Goal: Task Accomplishment & Management: Use online tool/utility

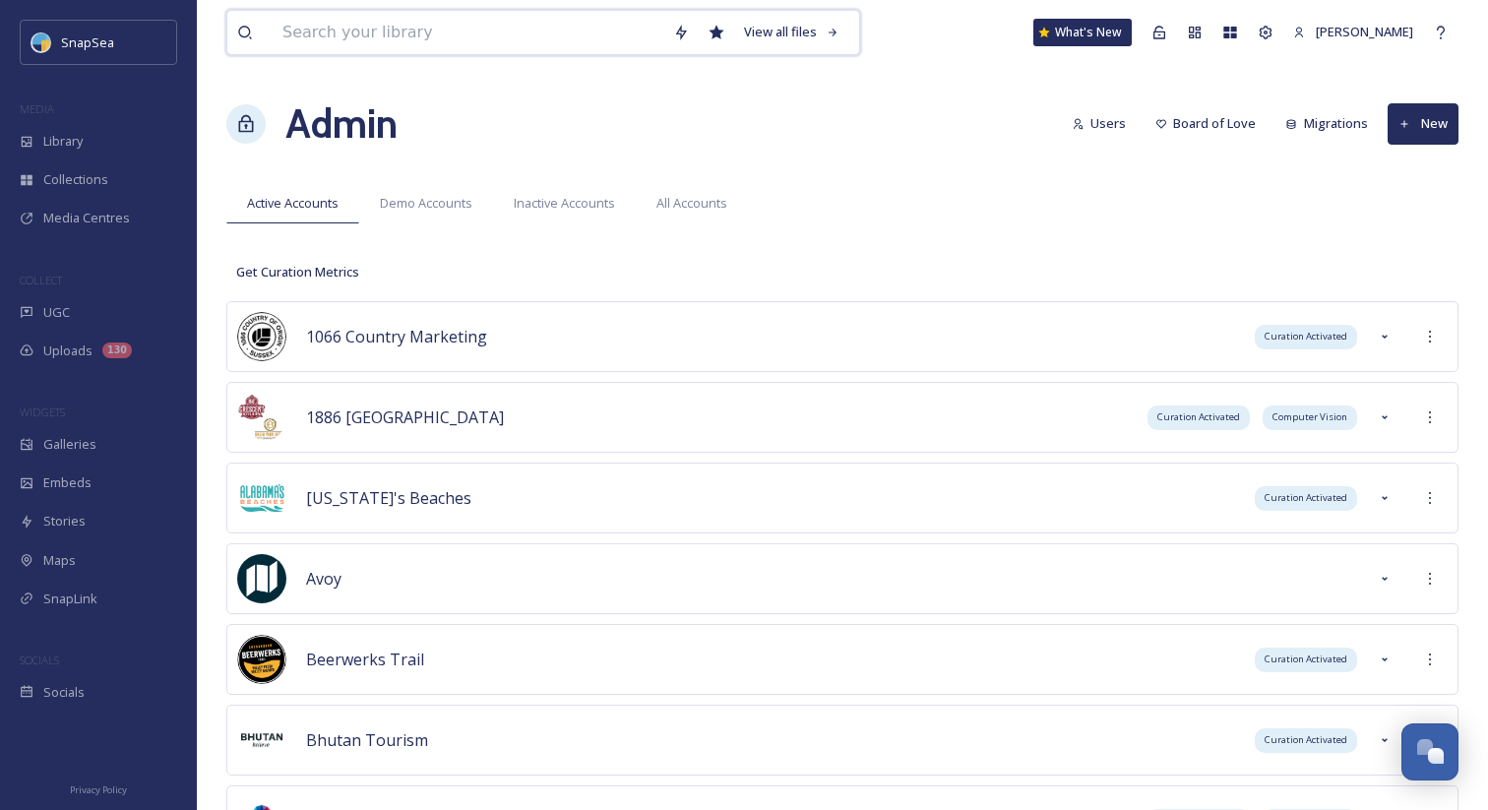
click at [471, 46] on input at bounding box center [468, 32] width 391 height 43
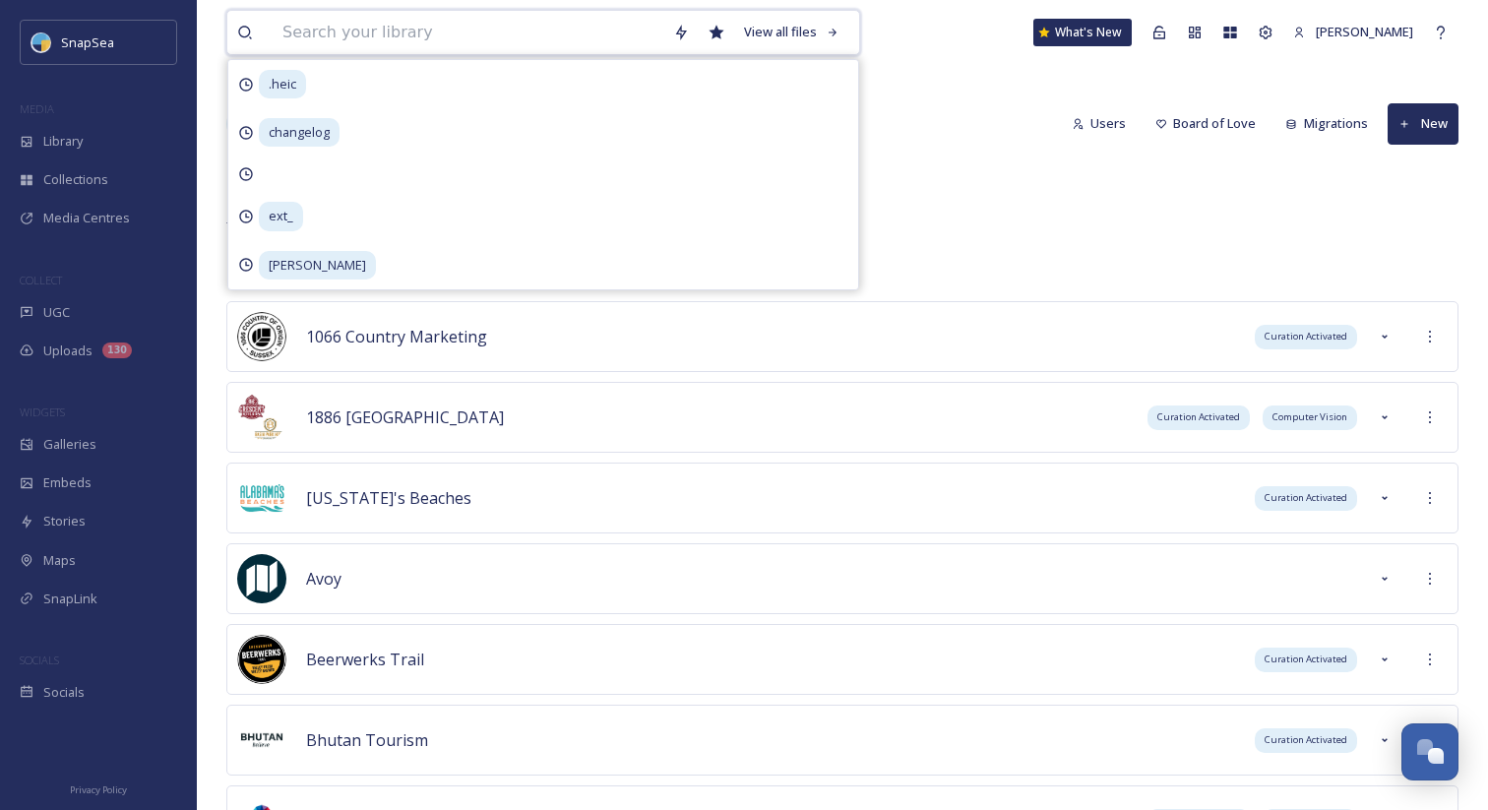
type input "c"
click at [911, 152] on div "Admin Users Board of Love Migrations New" at bounding box center [842, 124] width 1232 height 59
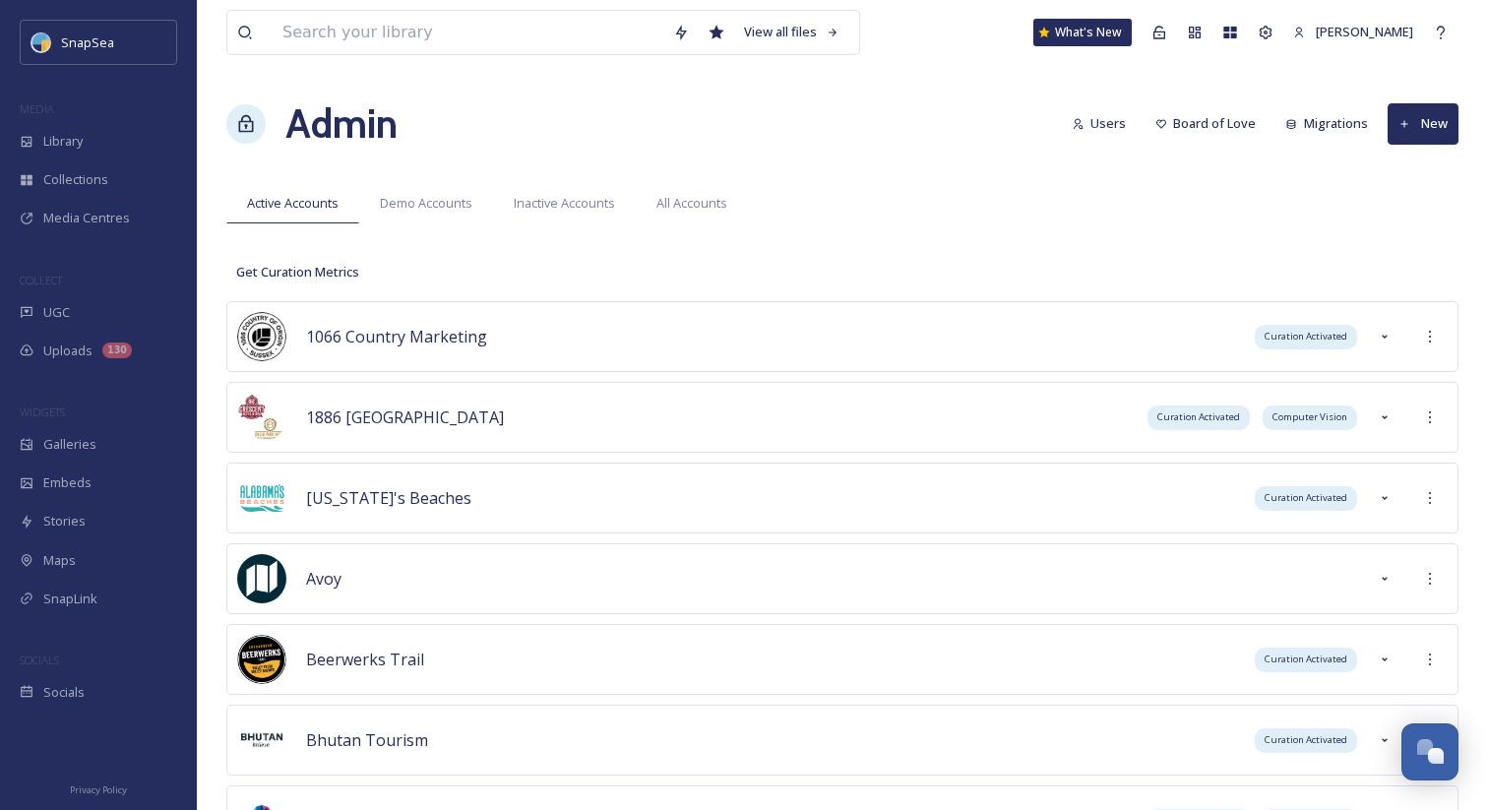
scroll to position [8164, 0]
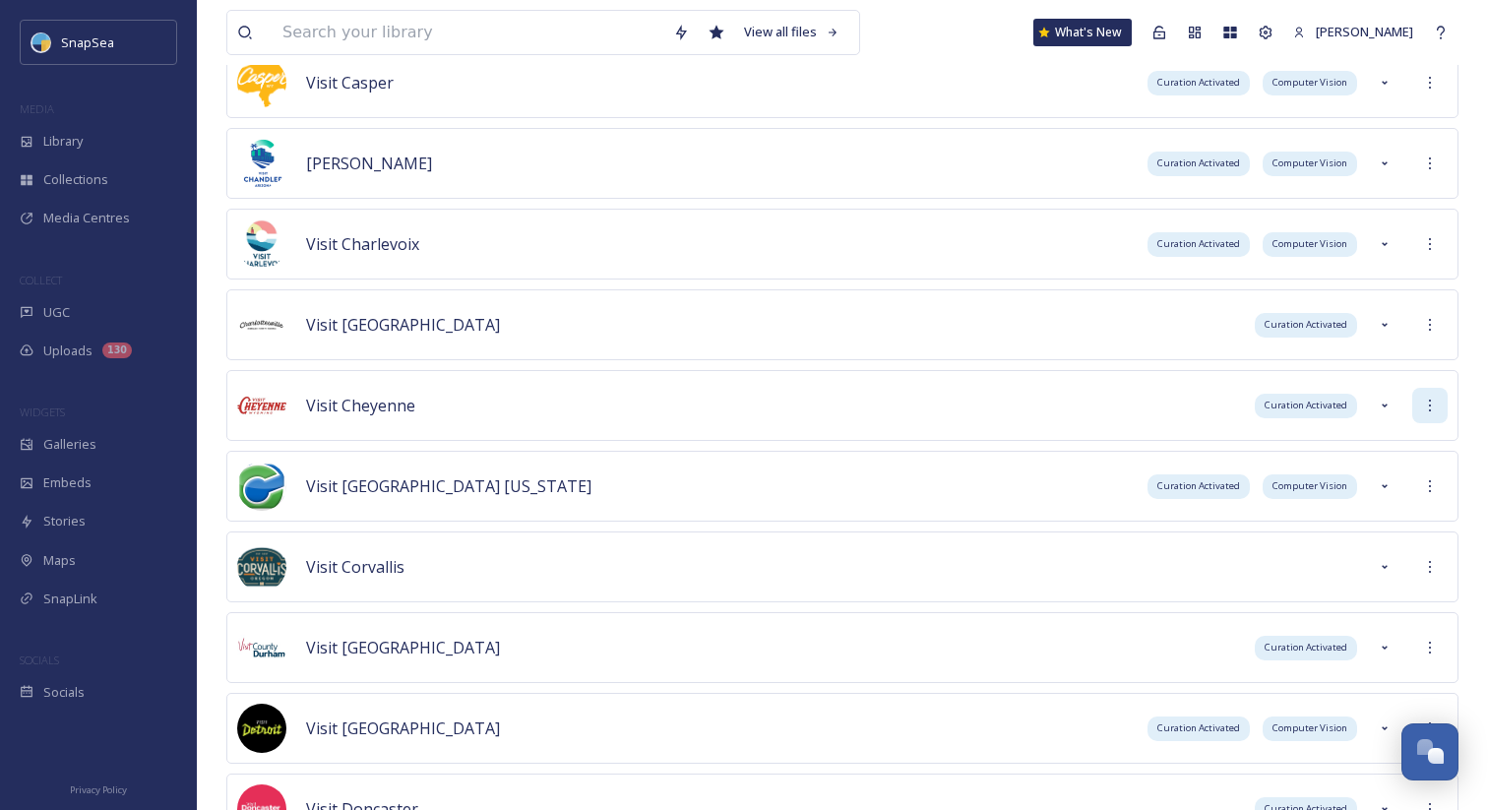
click at [1446, 402] on div at bounding box center [1430, 405] width 35 height 35
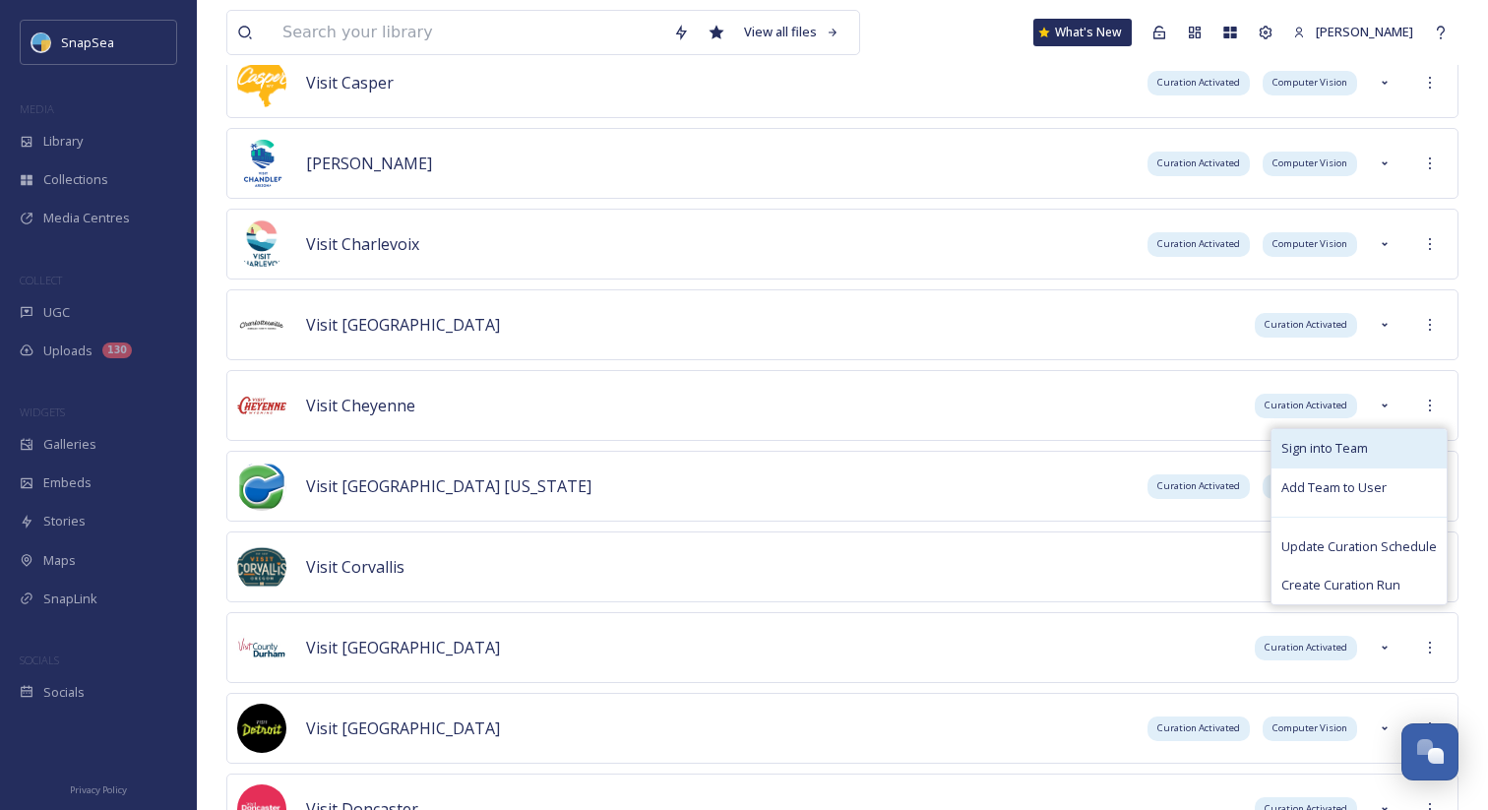
click at [1407, 429] on div "Sign into Team" at bounding box center [1359, 448] width 175 height 38
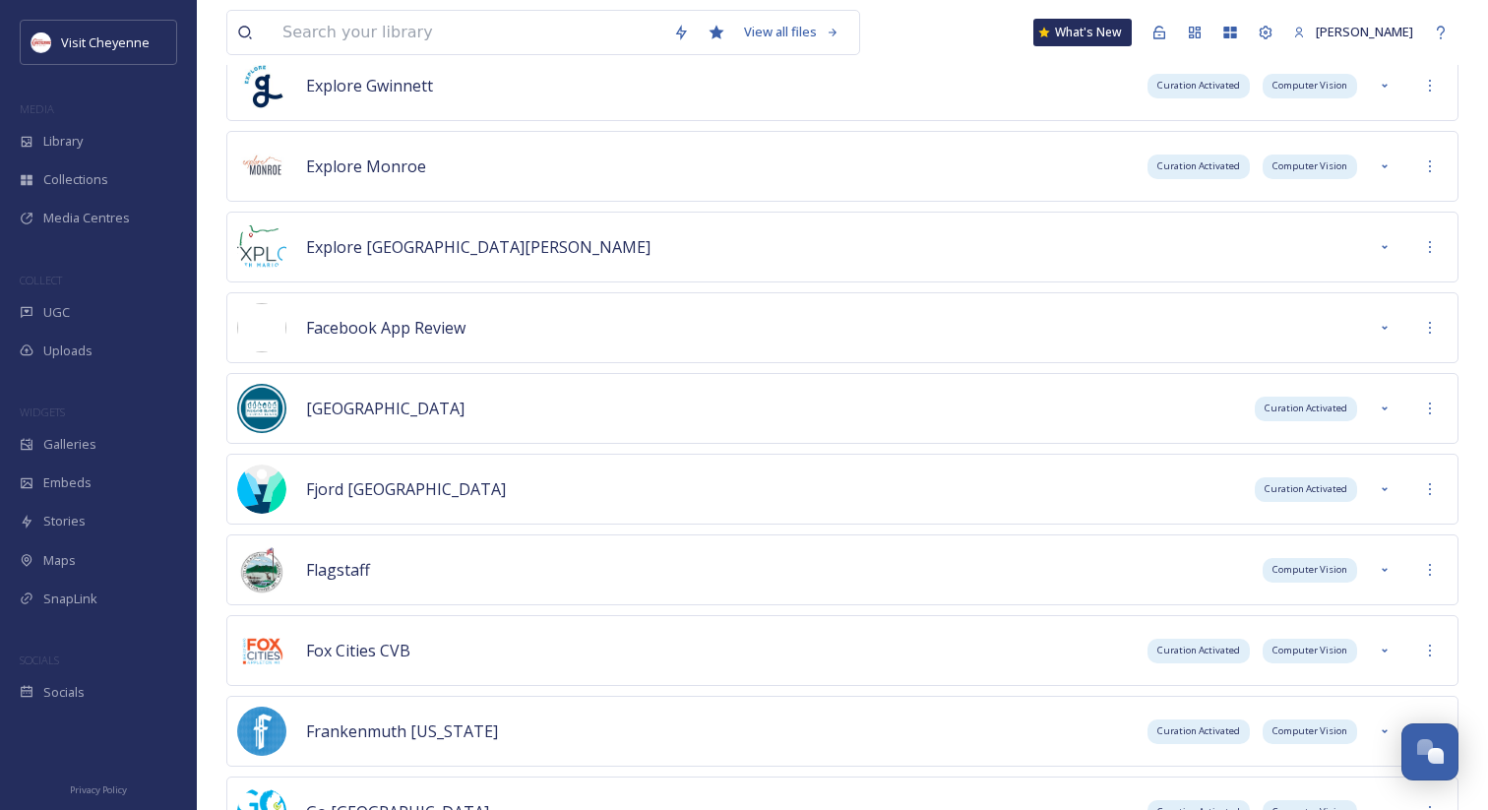
scroll to position [2752, 0]
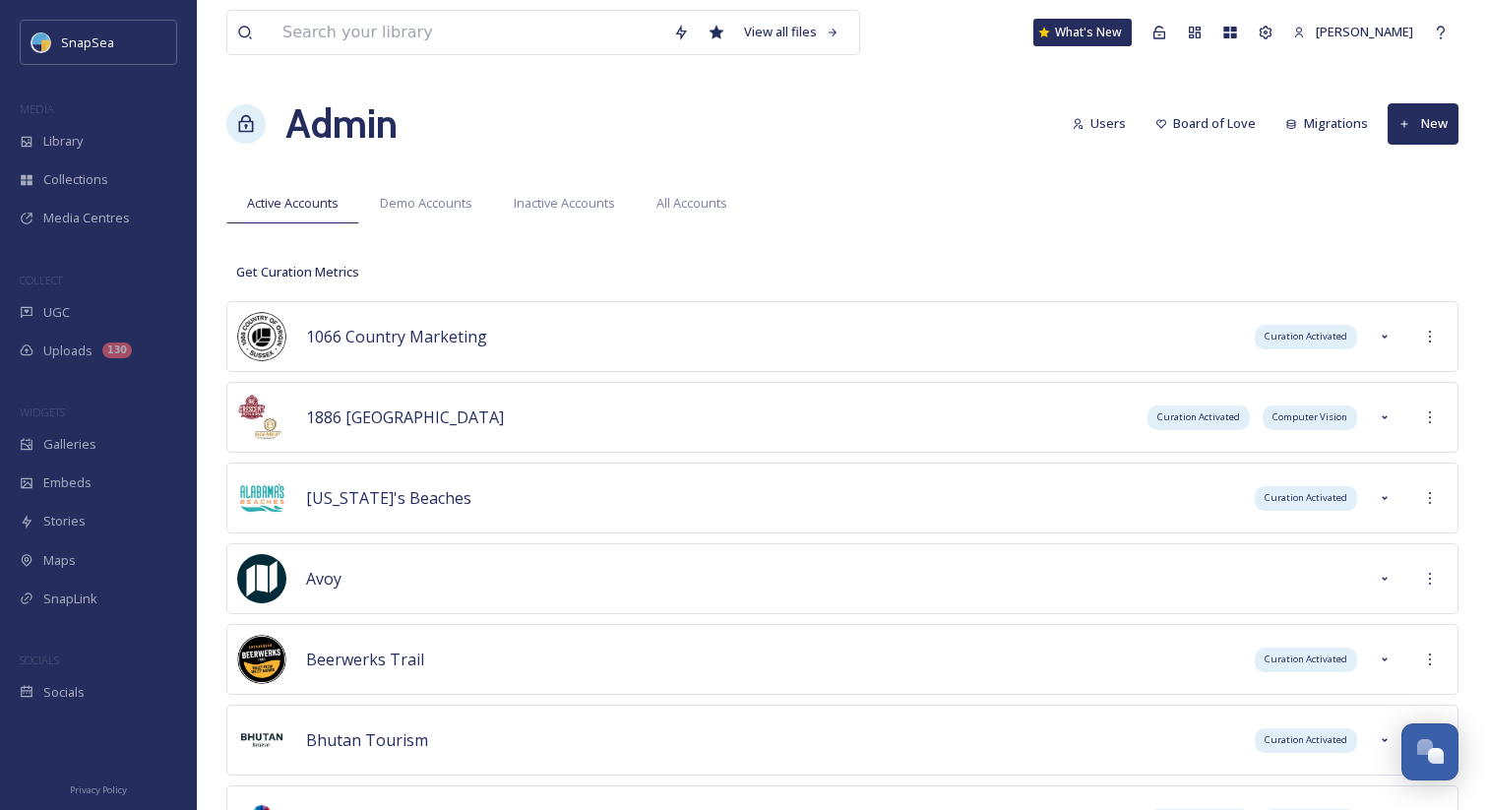
scroll to position [8326, 0]
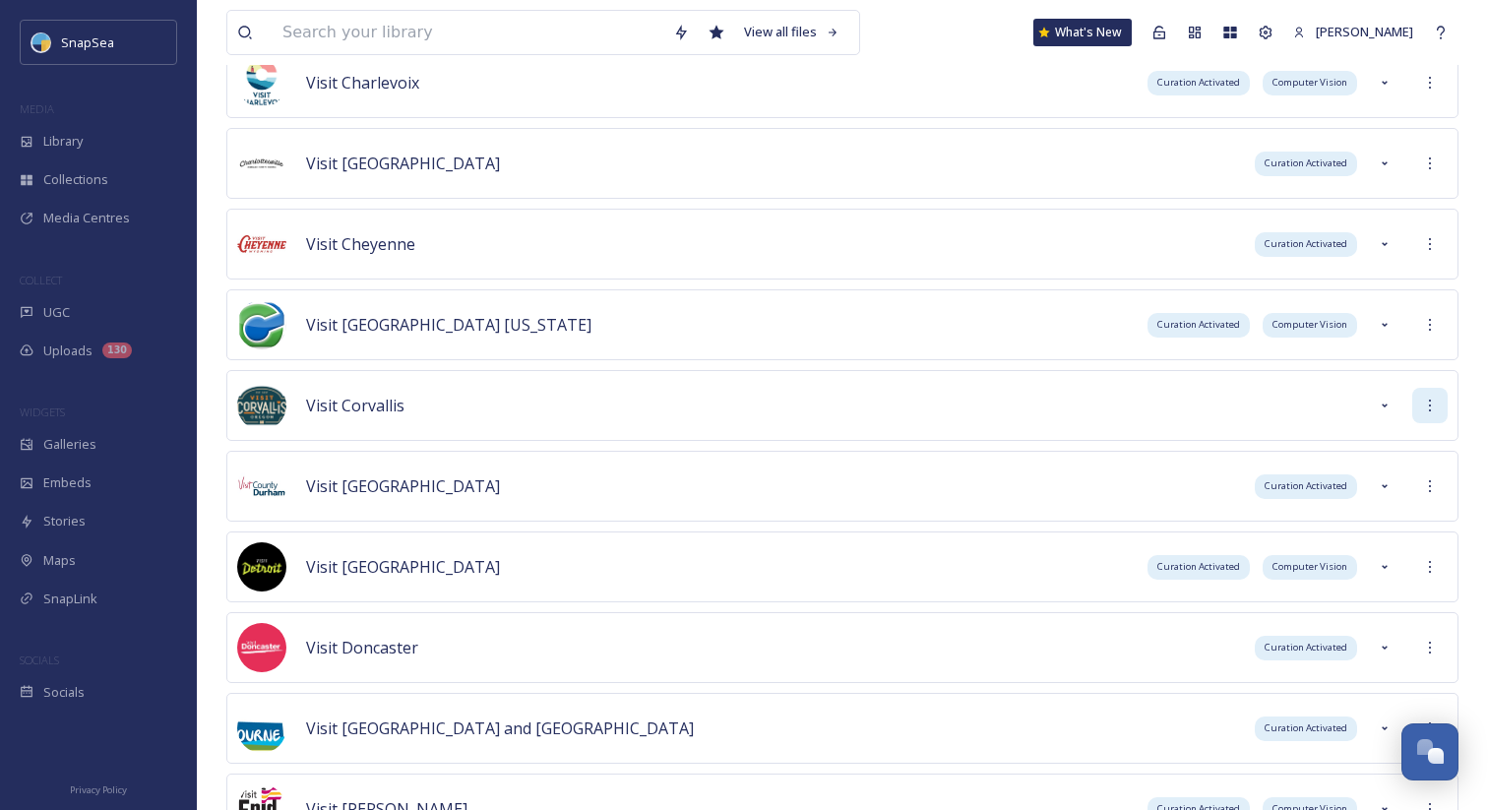
click at [1424, 415] on div at bounding box center [1430, 405] width 35 height 35
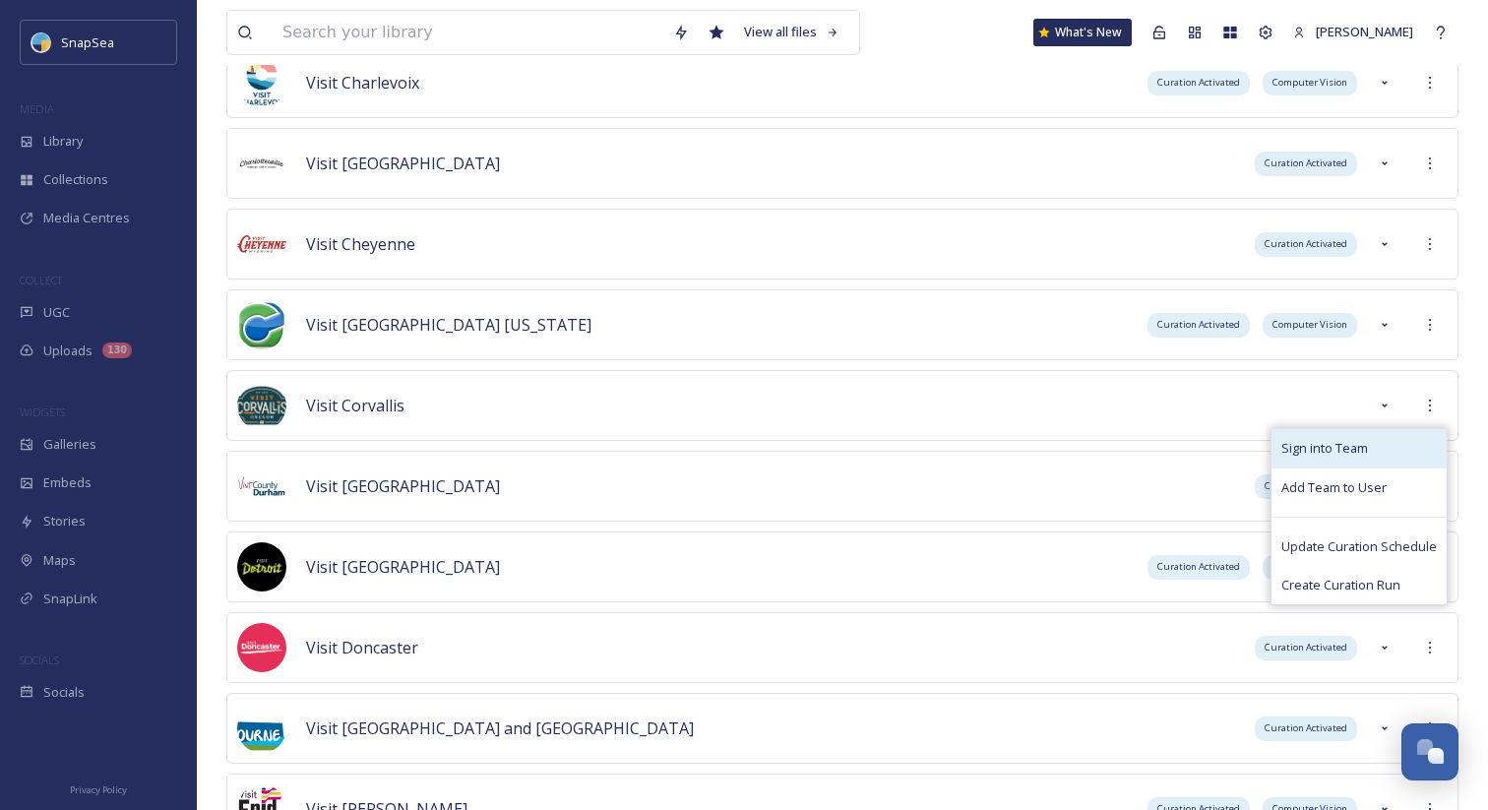
click at [1405, 439] on div "Sign into Team" at bounding box center [1359, 448] width 175 height 38
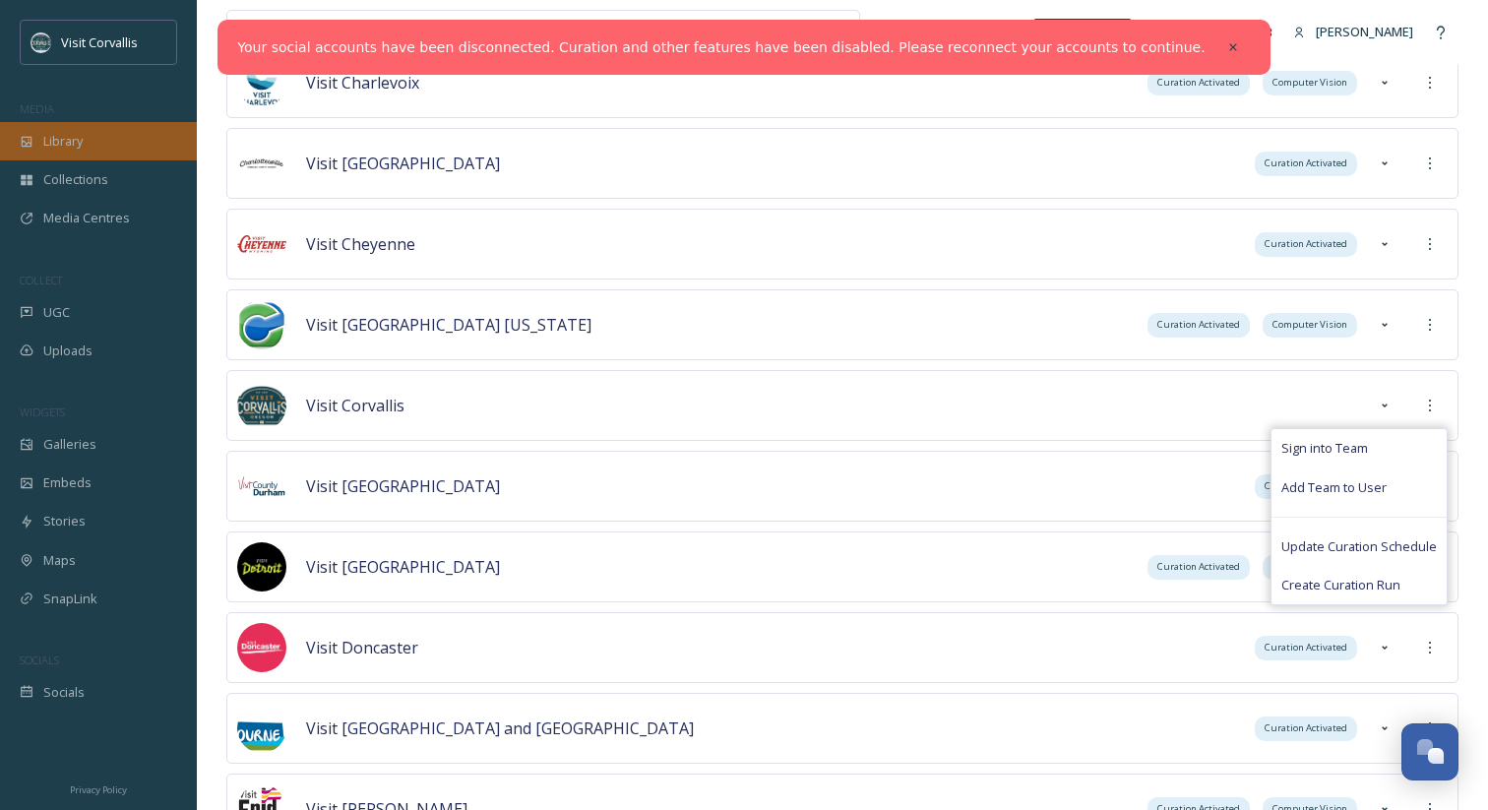
click at [114, 140] on div "Library" at bounding box center [98, 141] width 197 height 38
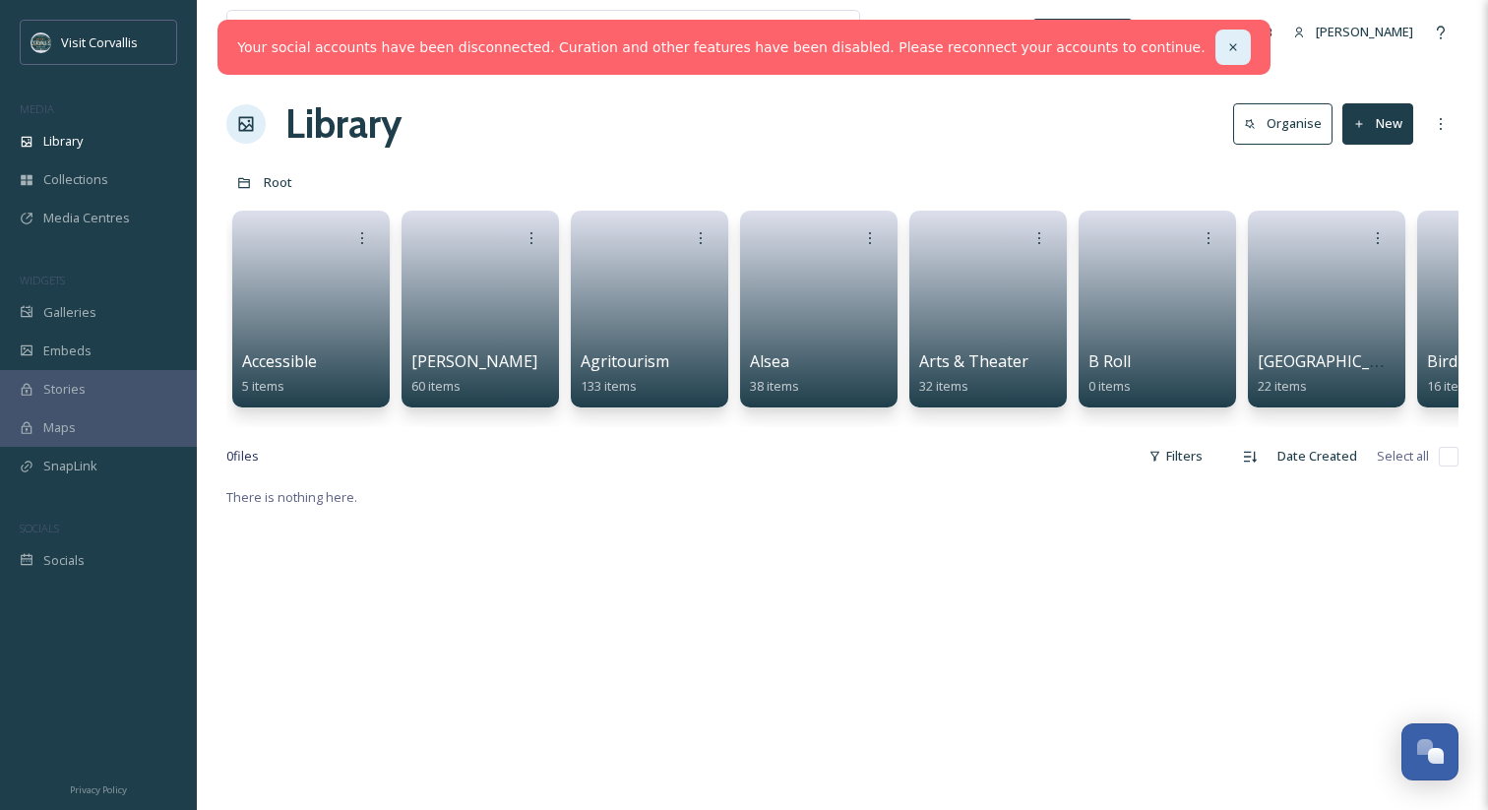
click at [1227, 47] on icon at bounding box center [1234, 47] width 14 height 14
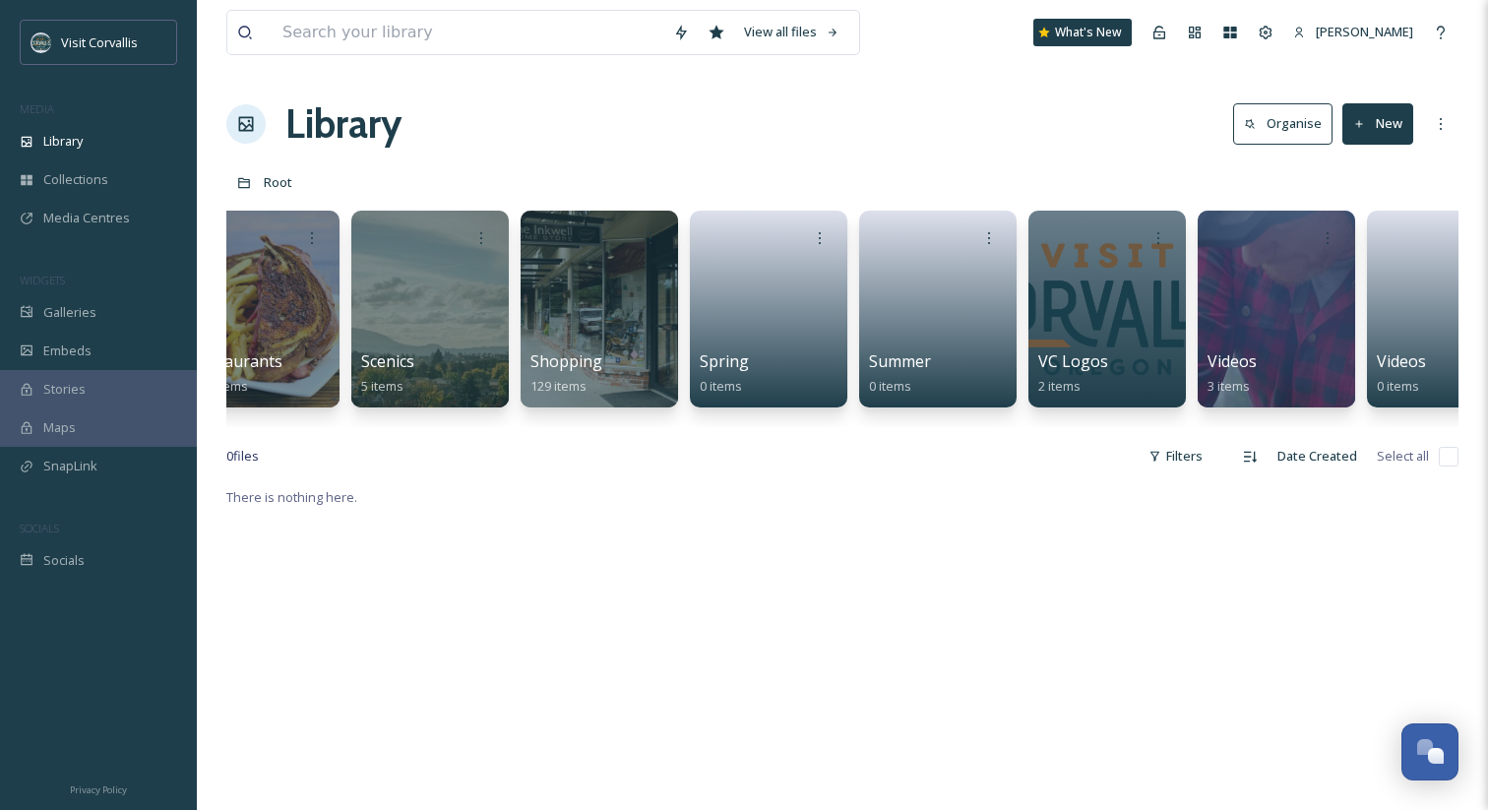
scroll to position [0, 6556]
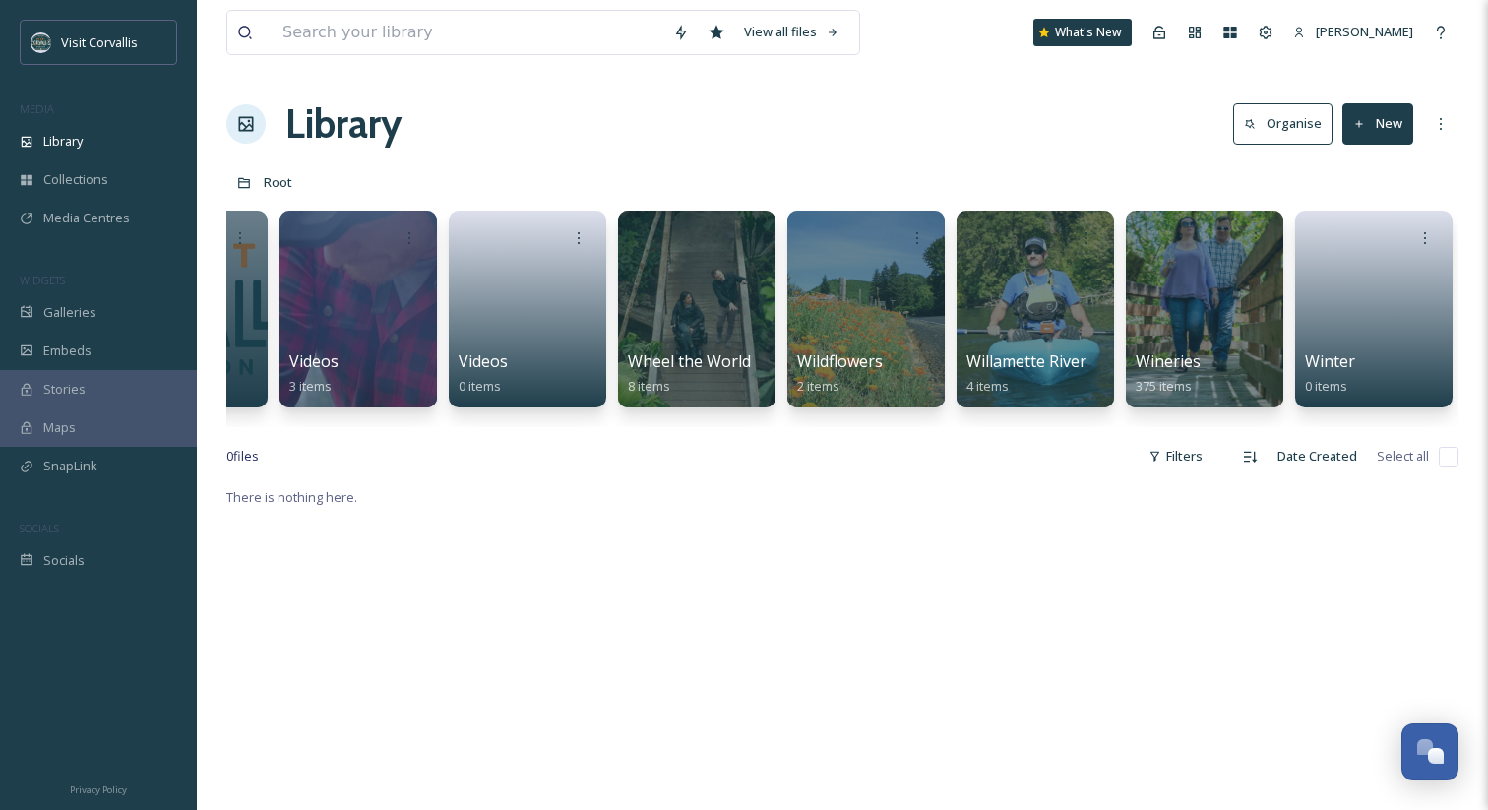
click at [1386, 144] on div "Library Organise New" at bounding box center [842, 124] width 1232 height 59
click at [1386, 135] on button "New" at bounding box center [1378, 123] width 71 height 40
click at [1366, 235] on div "Folder" at bounding box center [1356, 246] width 111 height 38
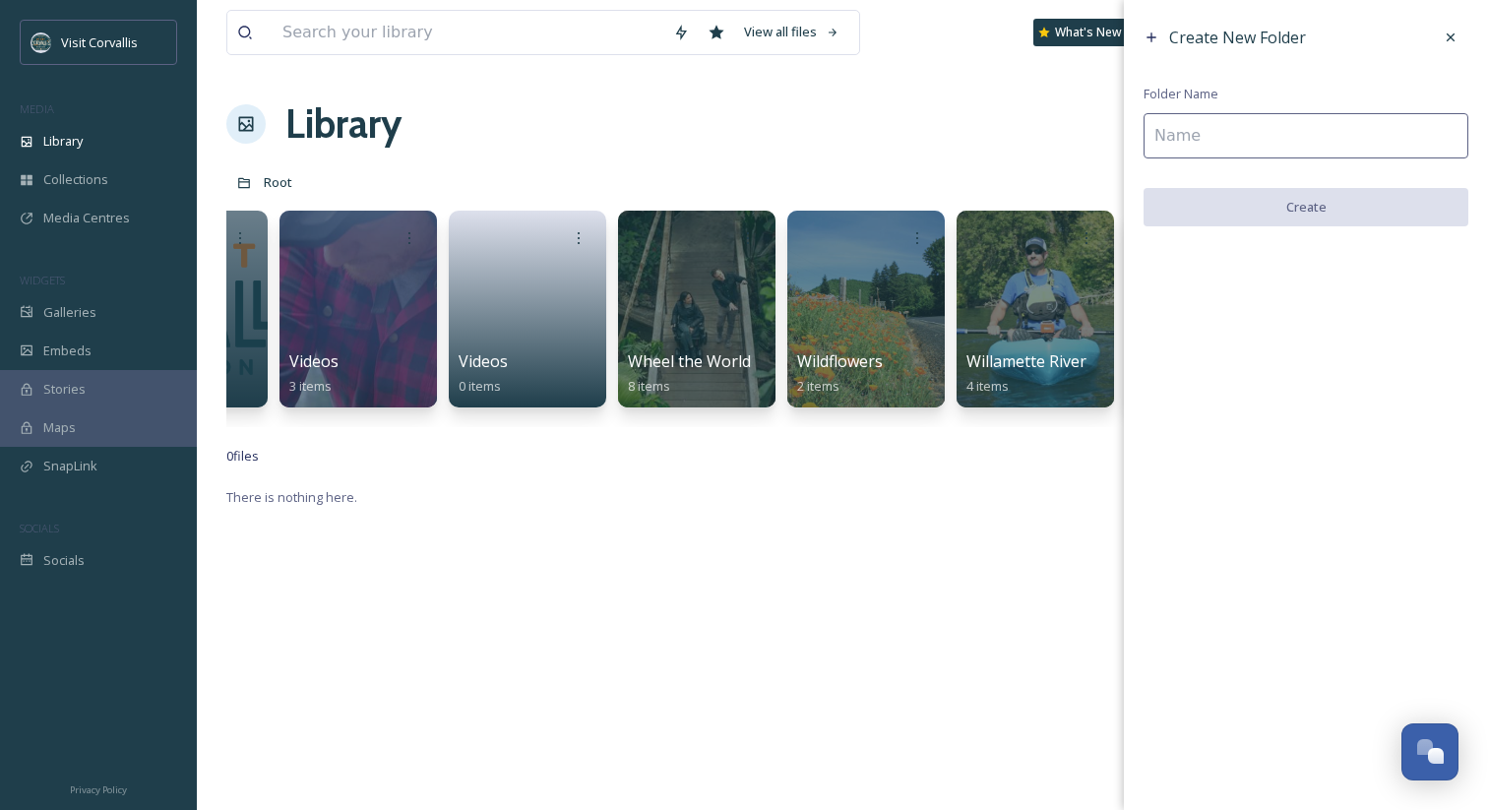
click at [1244, 145] on input at bounding box center [1306, 135] width 325 height 45
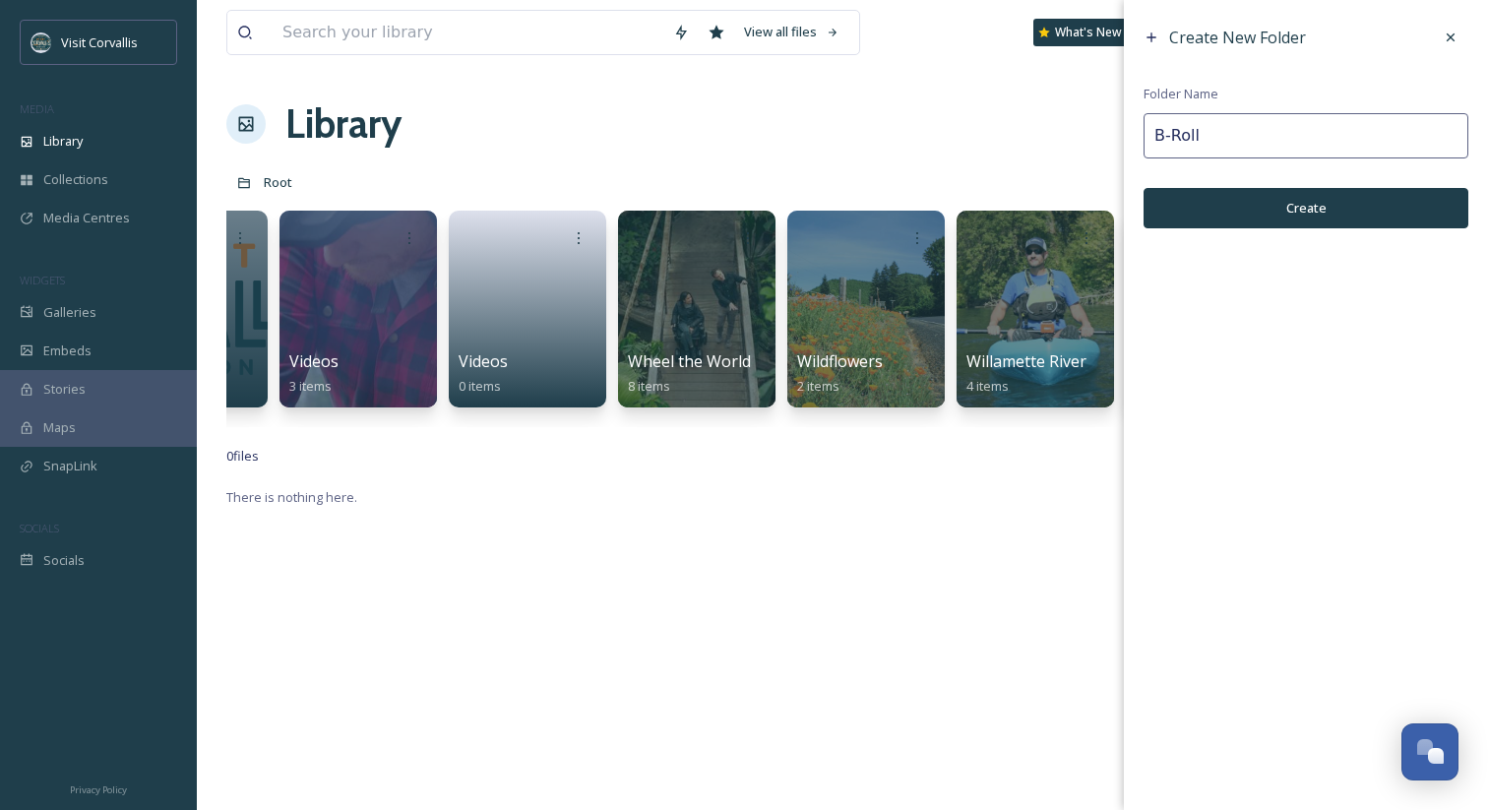
type input "B-Roll"
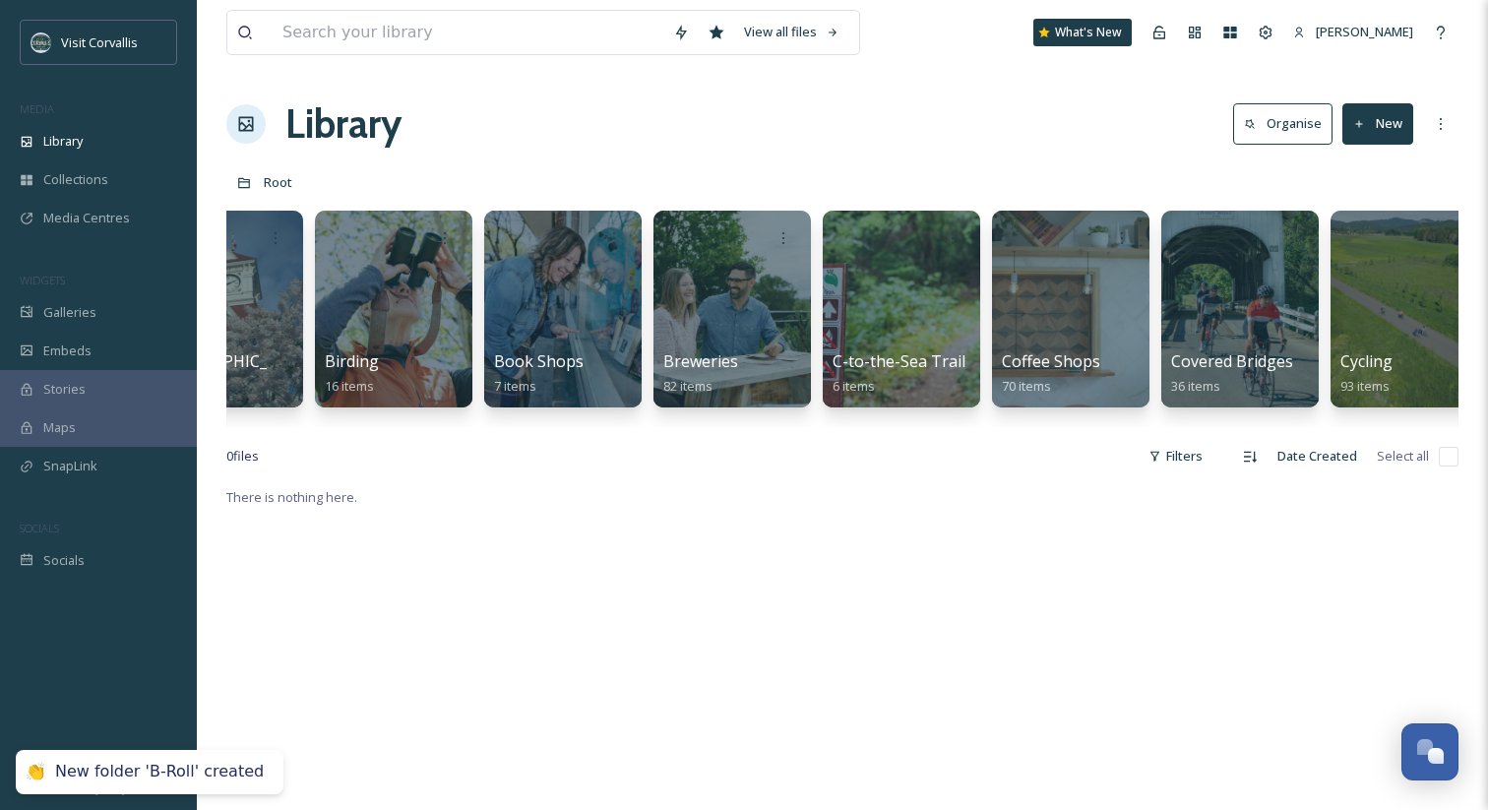
scroll to position [0, 0]
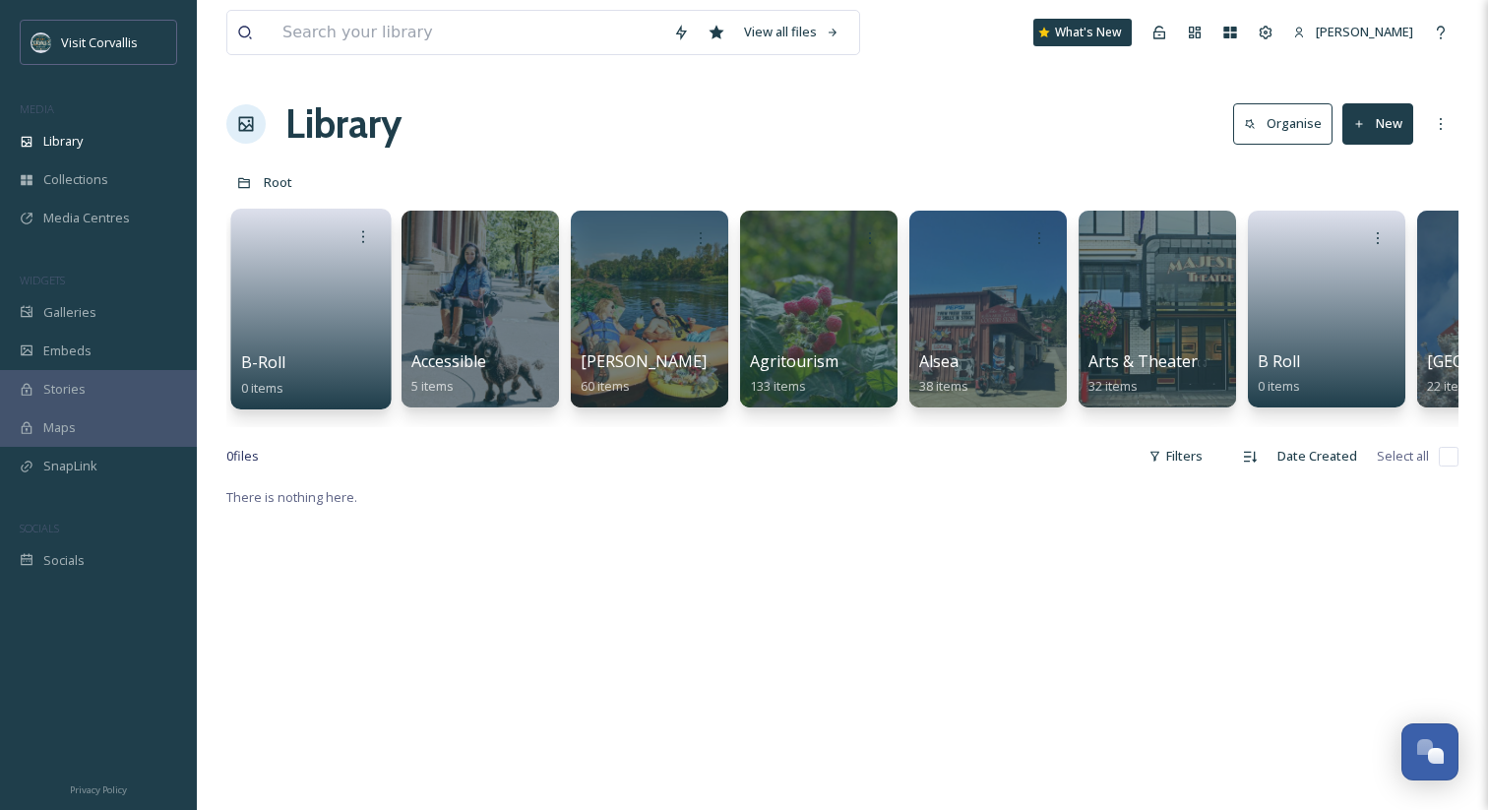
click at [282, 359] on span "B-Roll" at bounding box center [263, 362] width 45 height 22
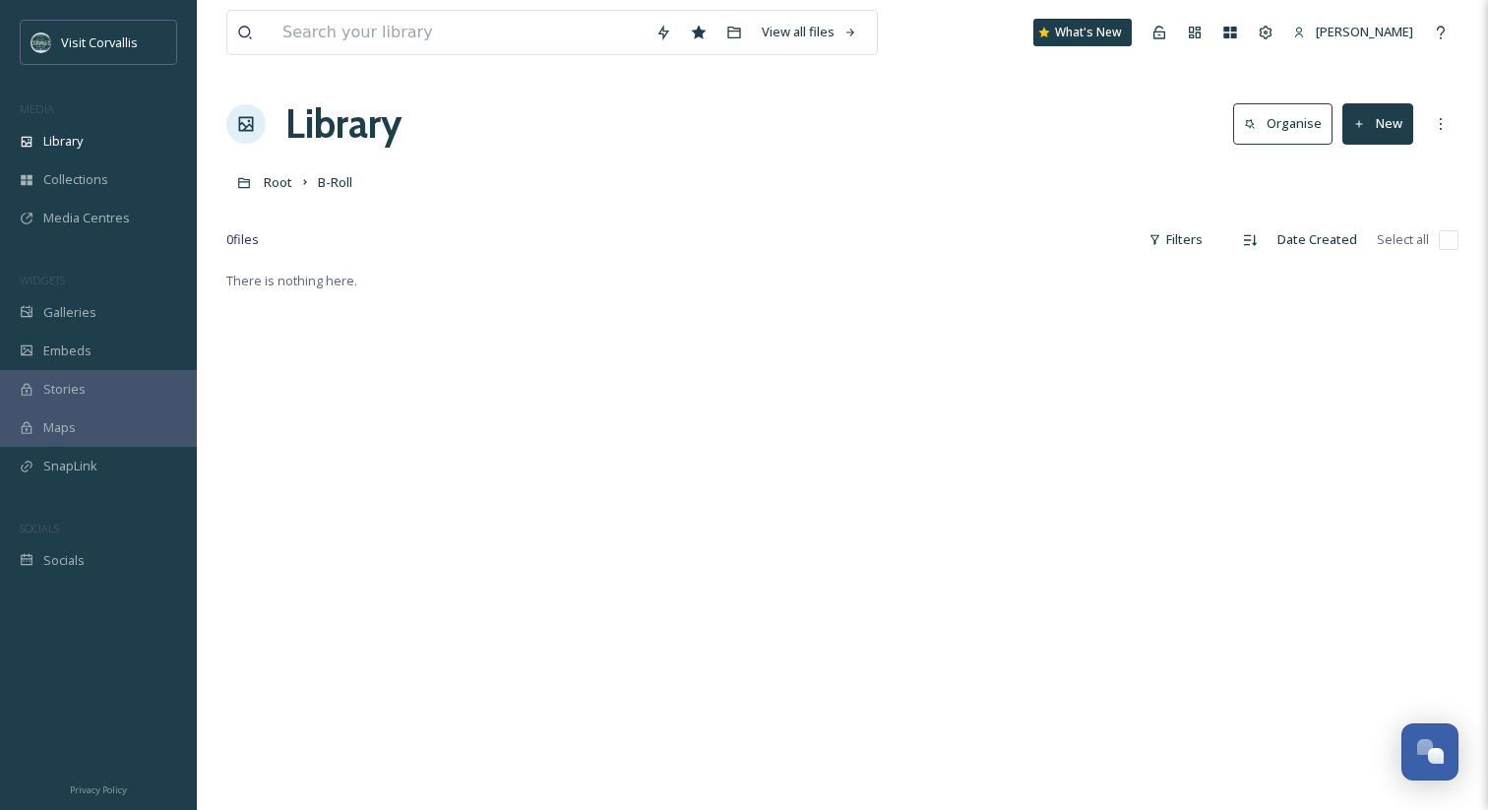
click at [794, 120] on div "Library Organise New" at bounding box center [842, 124] width 1232 height 59
click at [479, 150] on div "Library Organise New" at bounding box center [842, 124] width 1232 height 59
click at [95, 204] on div "Media Centres" at bounding box center [98, 218] width 197 height 38
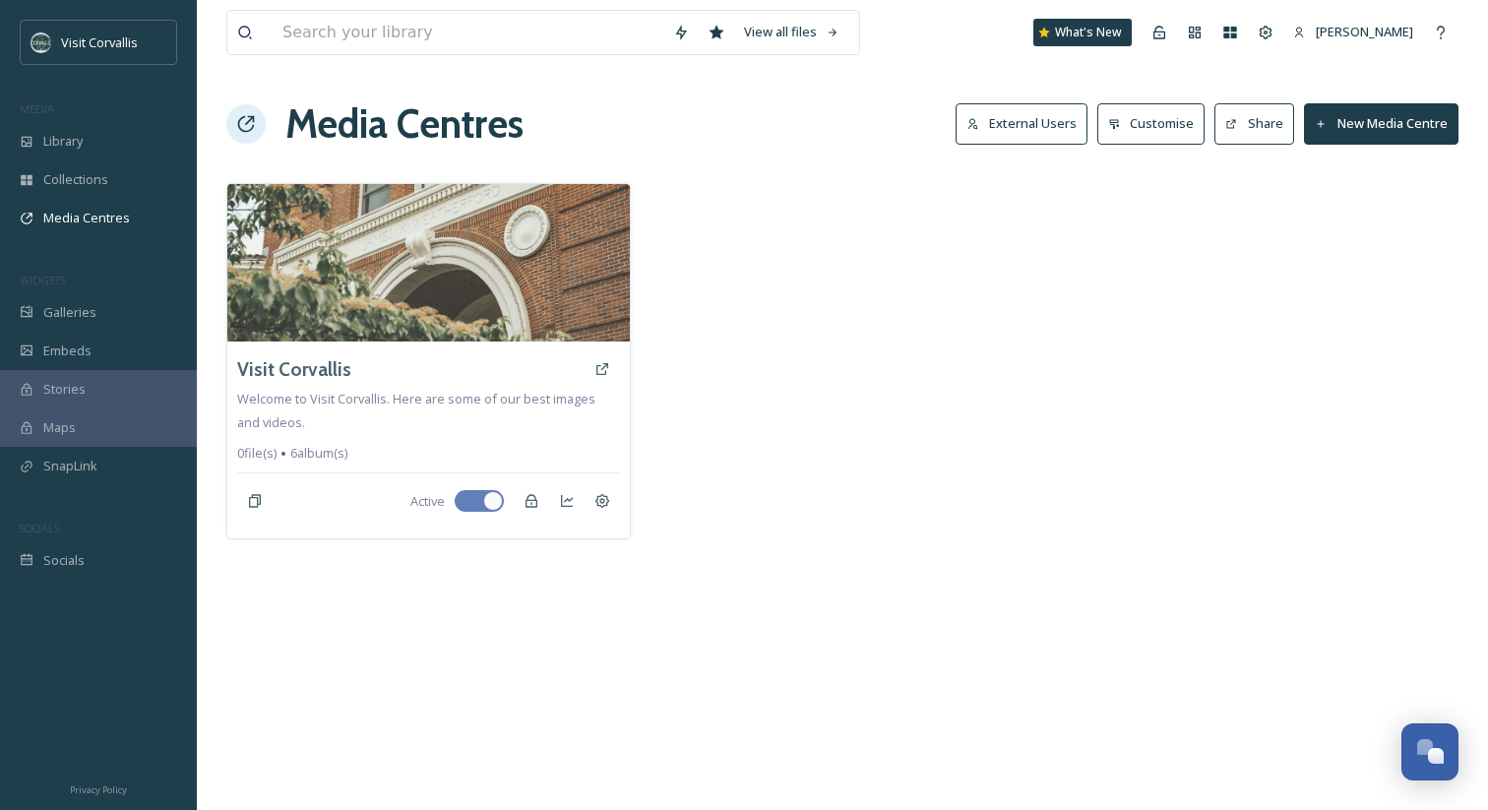
click at [1261, 90] on div "View all files What's New [PERSON_NAME] Media Centres External Users Customise …" at bounding box center [843, 405] width 1292 height 810
click at [1261, 108] on button "Share" at bounding box center [1255, 123] width 80 height 40
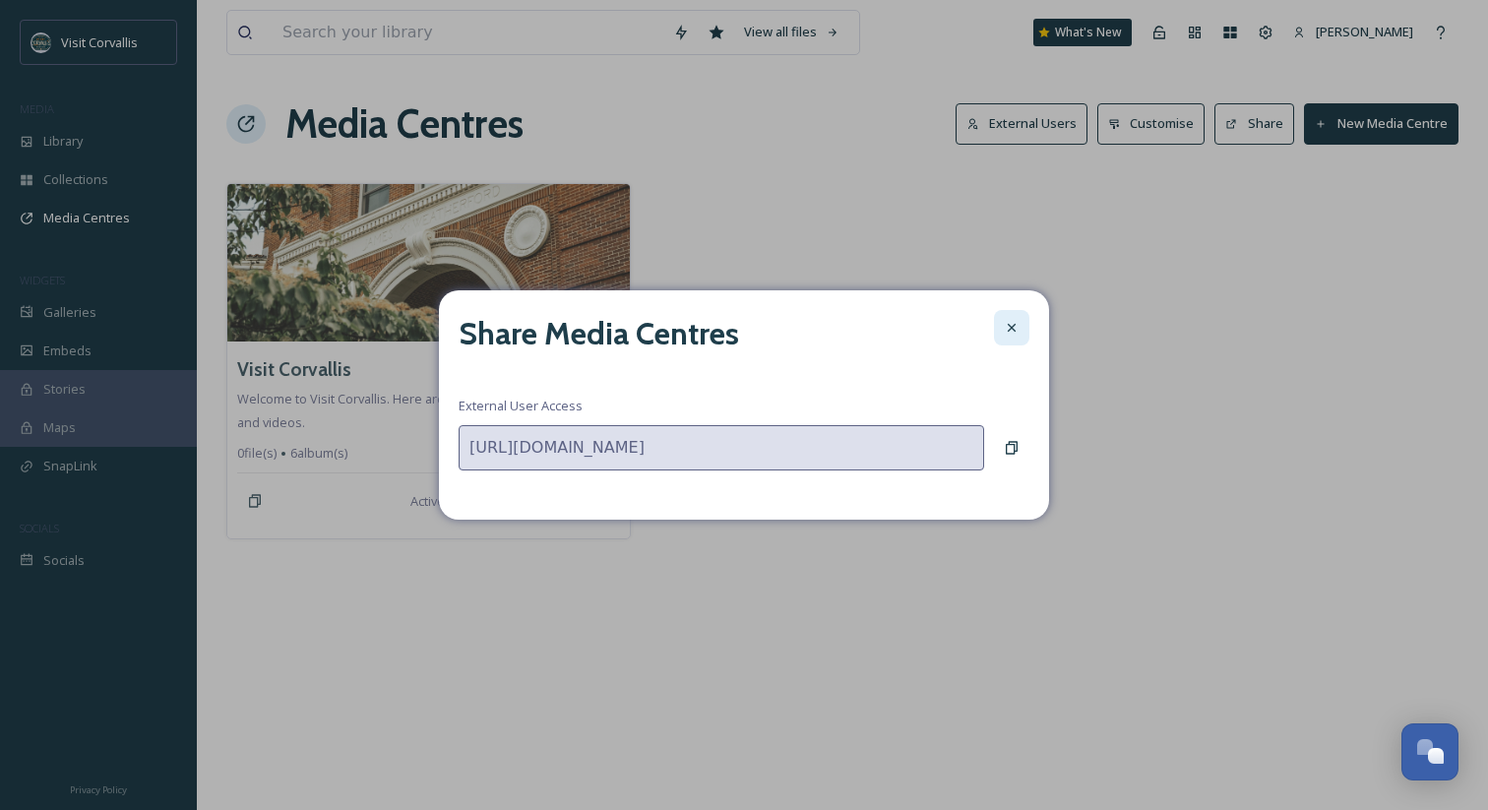
click at [1013, 325] on icon at bounding box center [1012, 328] width 16 height 16
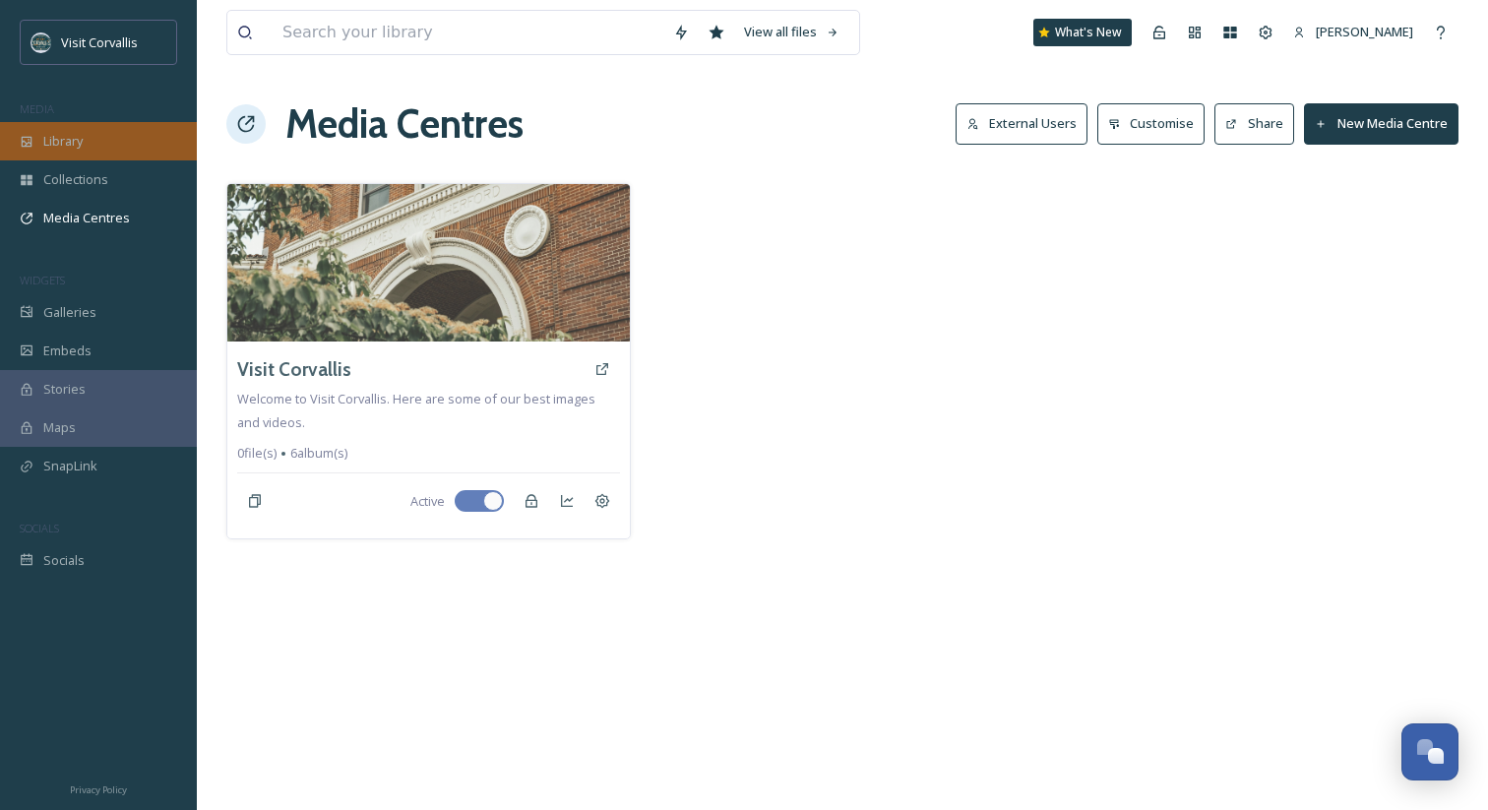
click at [130, 139] on div "Library" at bounding box center [98, 141] width 197 height 38
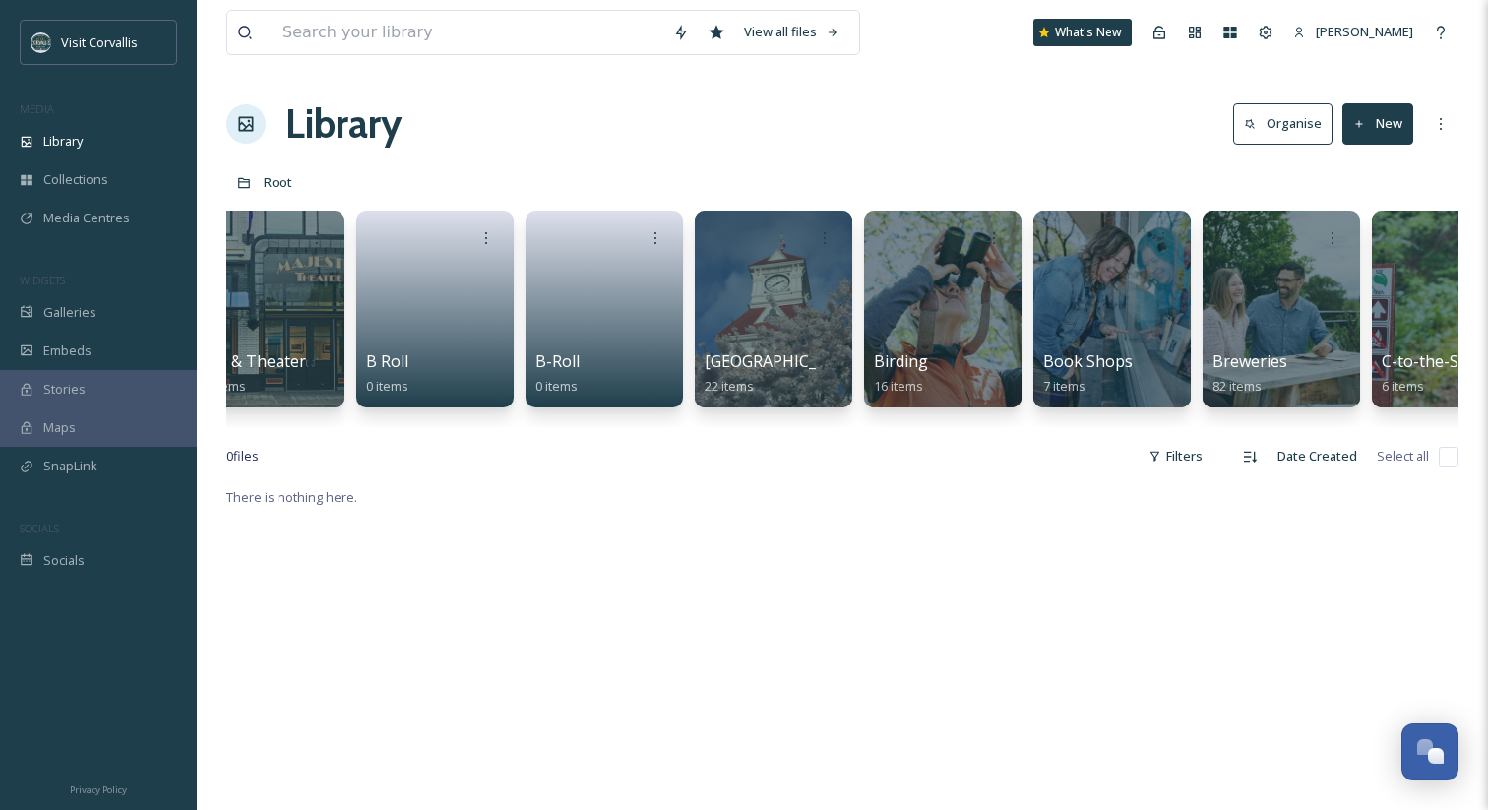
scroll to position [0, 681]
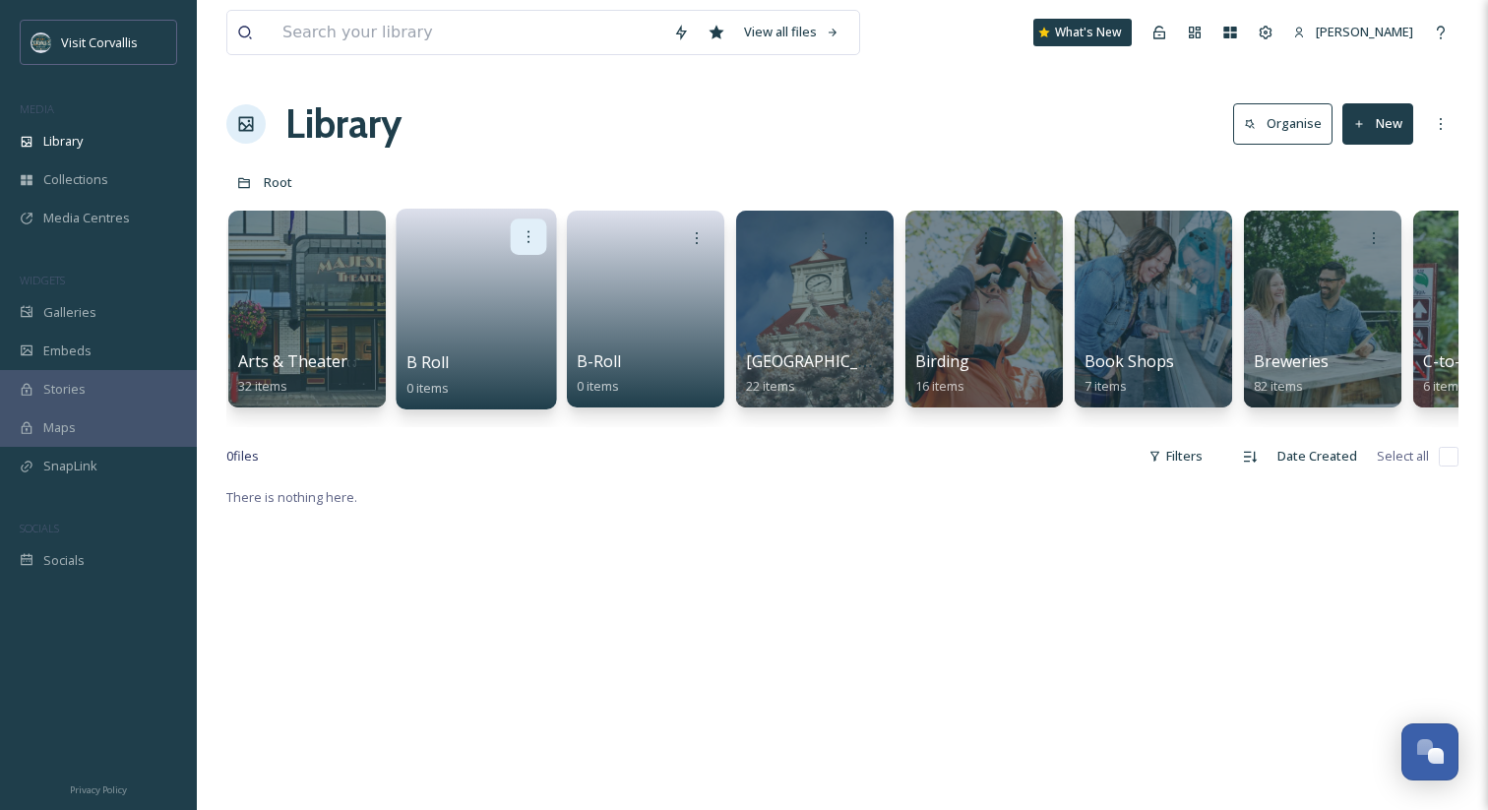
click at [535, 244] on icon at bounding box center [529, 236] width 16 height 16
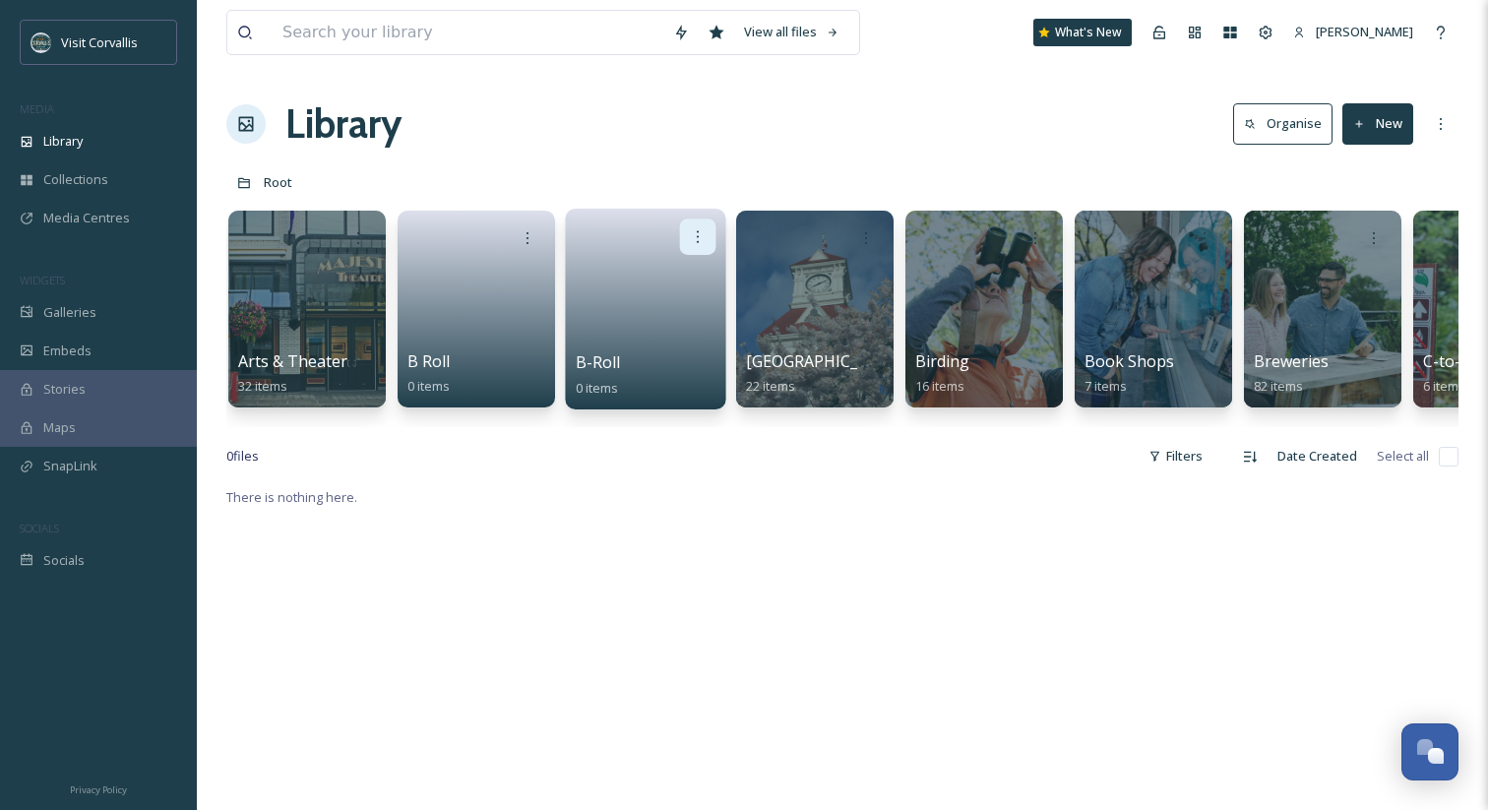
click at [689, 248] on div at bounding box center [698, 237] width 36 height 36
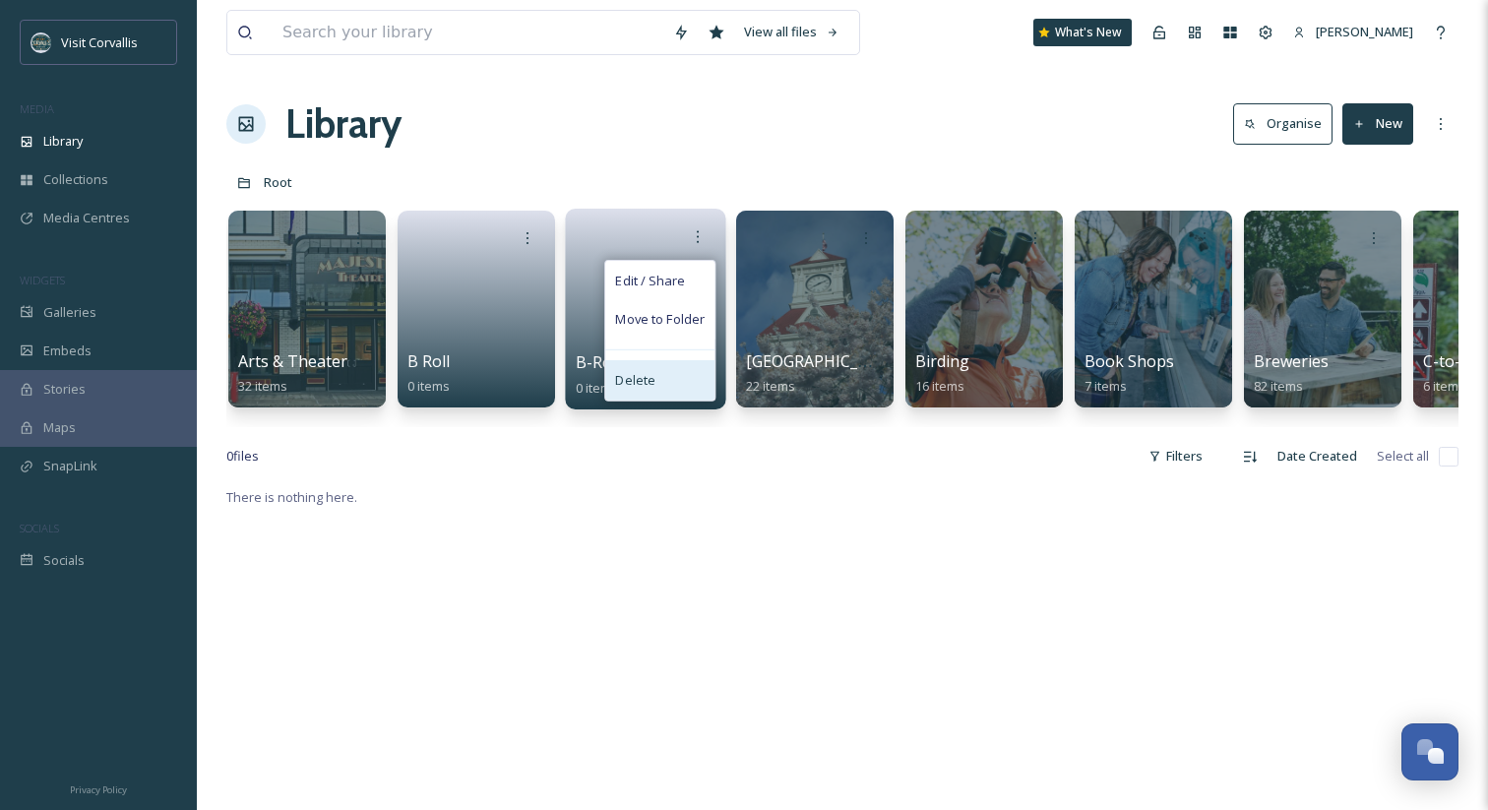
click at [654, 376] on div "Delete" at bounding box center [659, 379] width 109 height 39
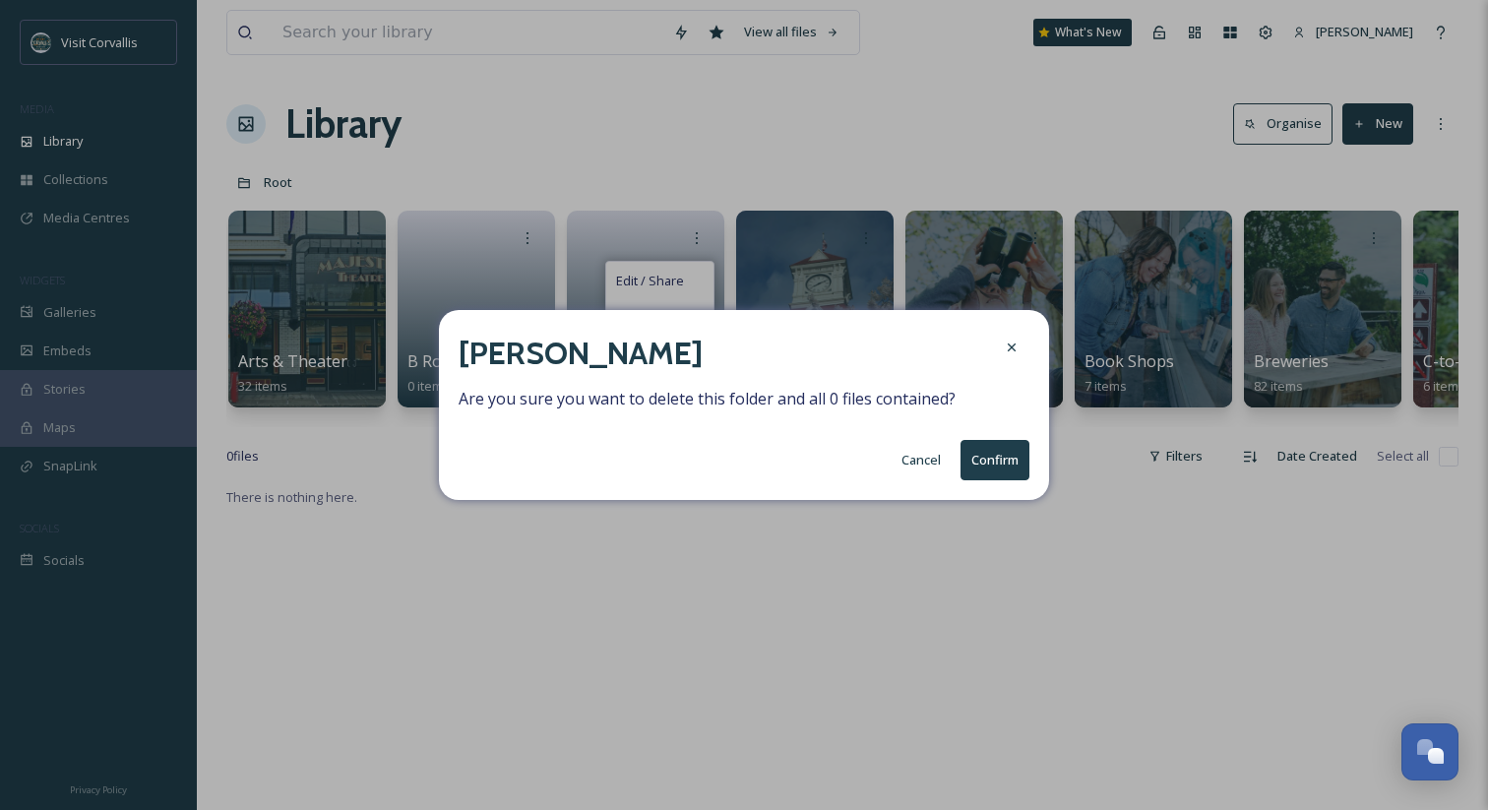
click at [997, 463] on button "Confirm" at bounding box center [995, 460] width 69 height 40
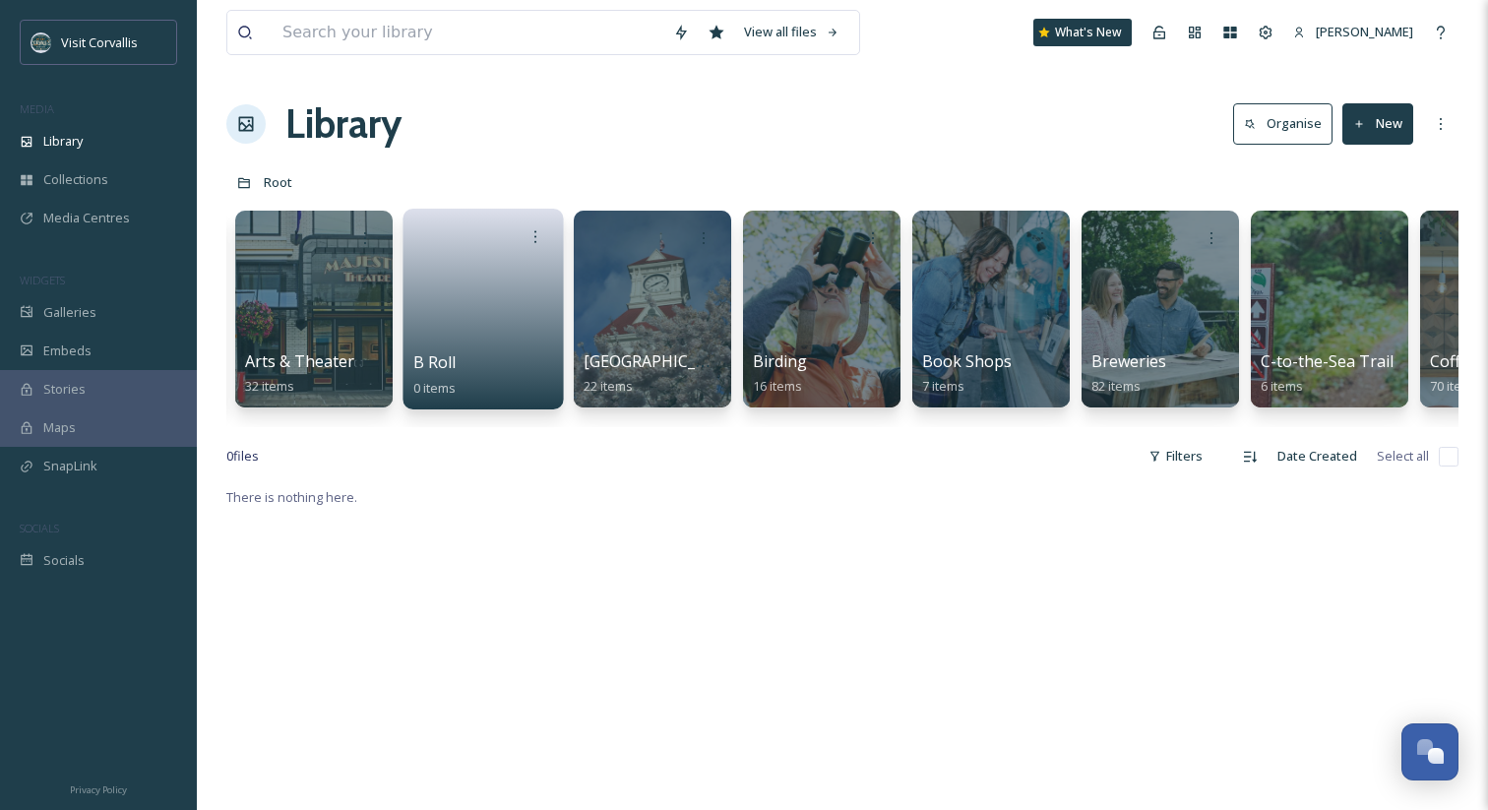
scroll to position [0, 0]
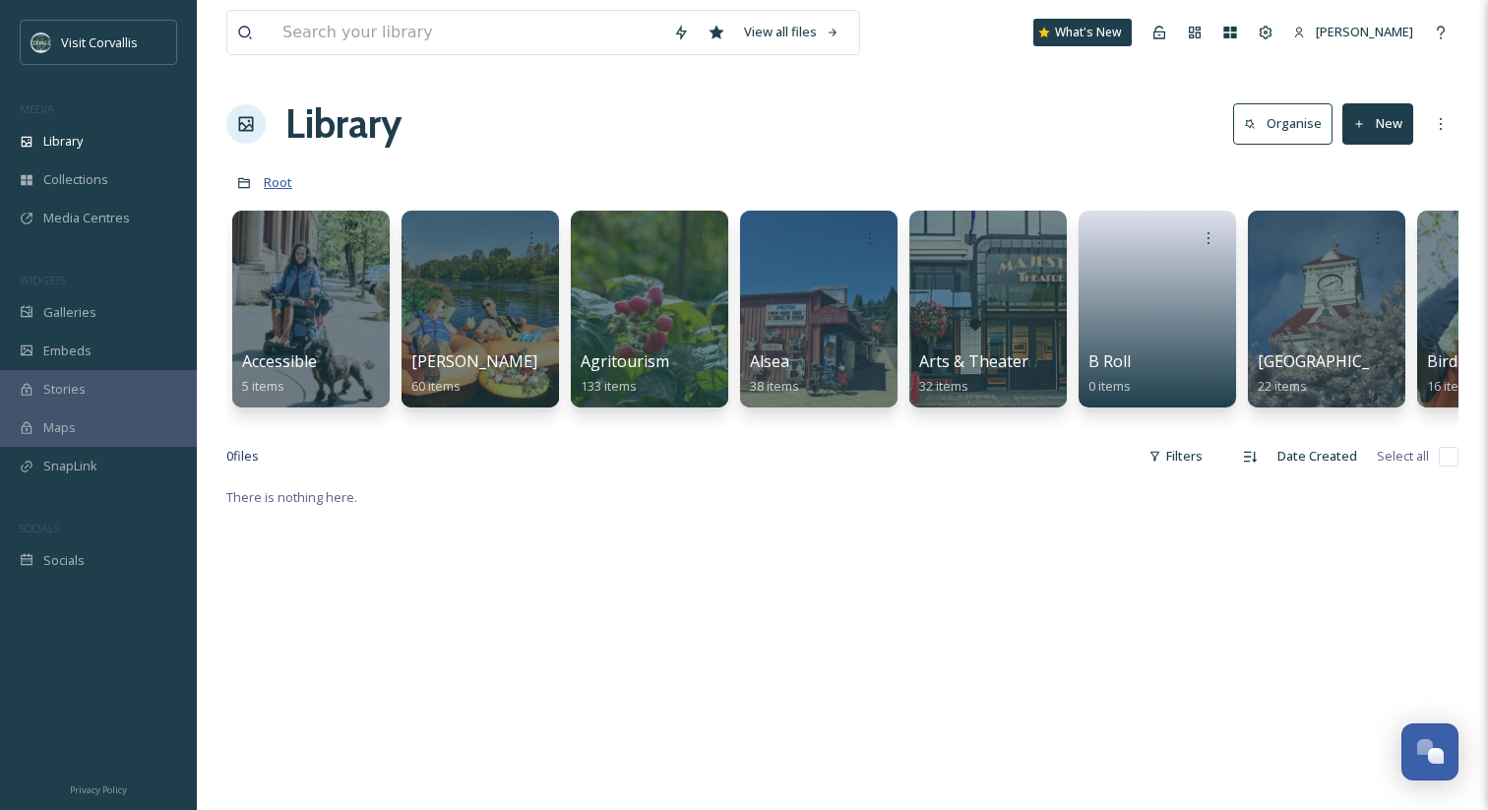
click at [274, 184] on span "Root" at bounding box center [278, 182] width 29 height 18
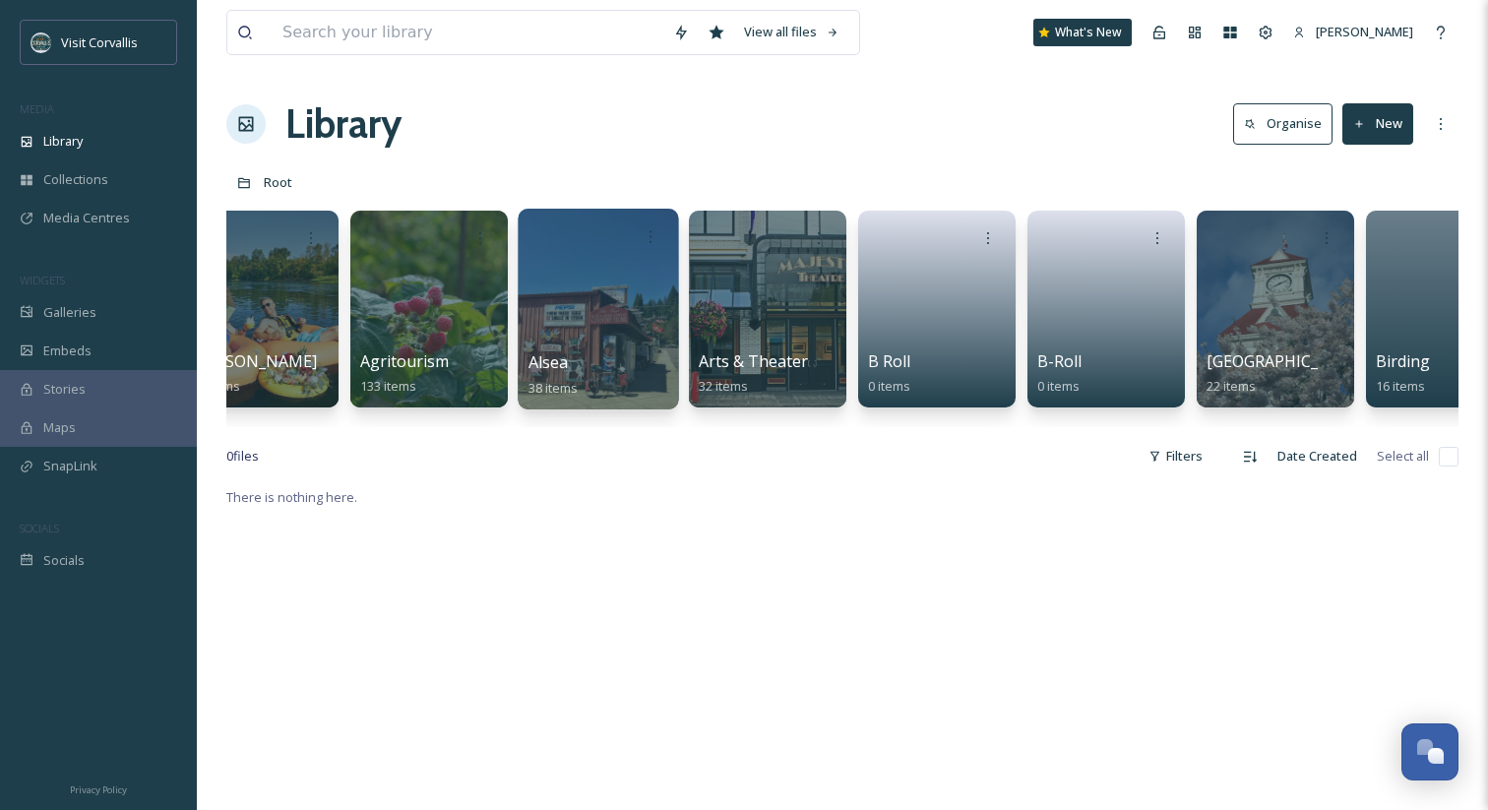
scroll to position [0, 320]
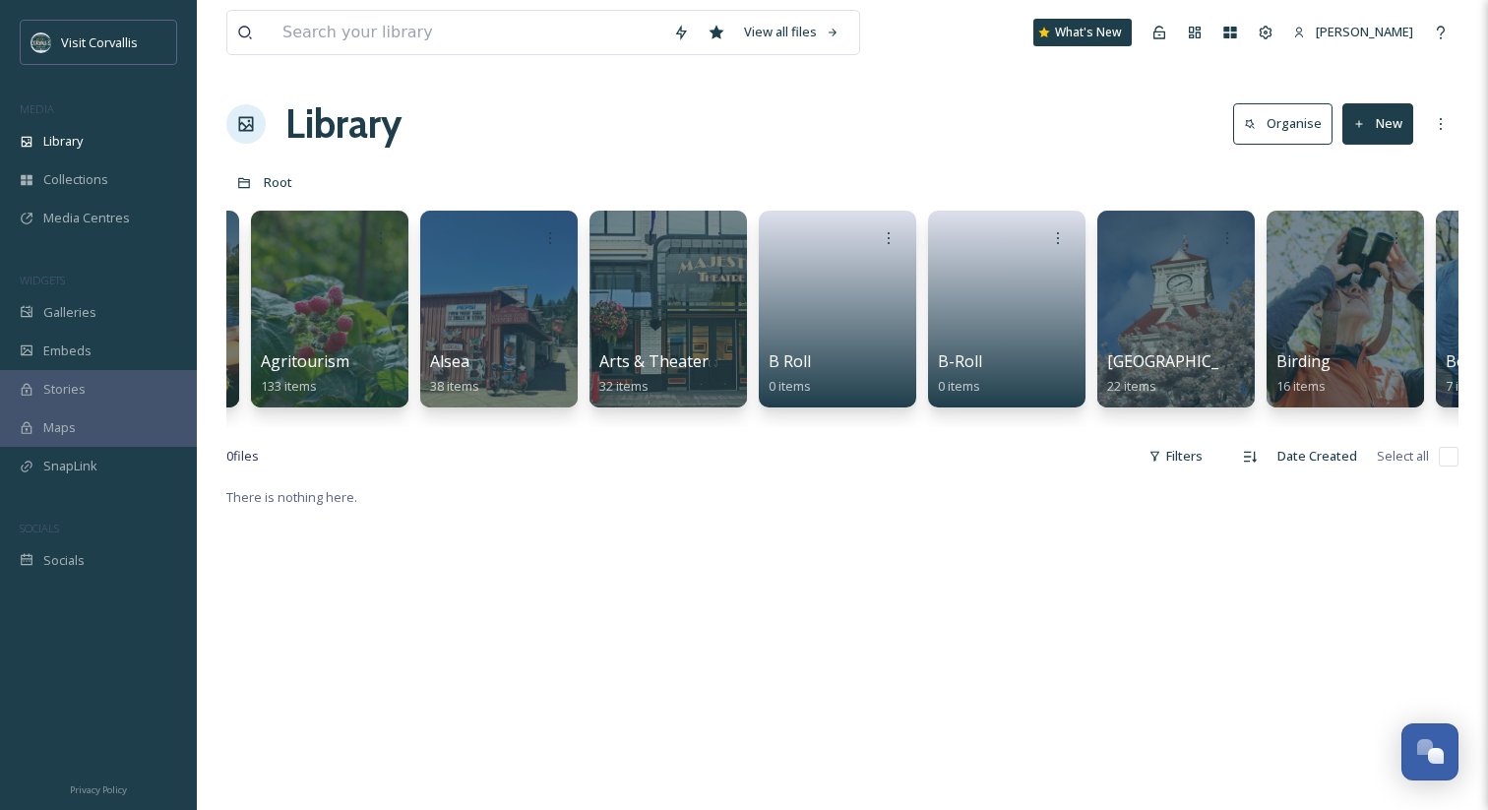
click at [816, 146] on div "Library Organise New" at bounding box center [842, 124] width 1232 height 59
click at [969, 348] on link at bounding box center [1007, 302] width 141 height 95
